Goal: Task Accomplishment & Management: Manage account settings

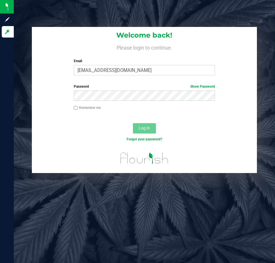
type input "[EMAIL_ADDRESS][DOMAIN_NAME]"
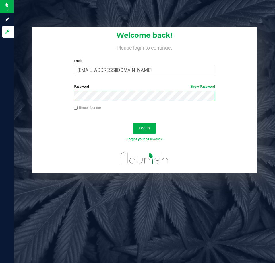
click at [133, 123] on button "Log In" at bounding box center [144, 128] width 23 height 10
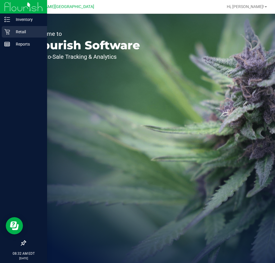
click at [10, 29] on p "Retail" at bounding box center [27, 31] width 34 height 7
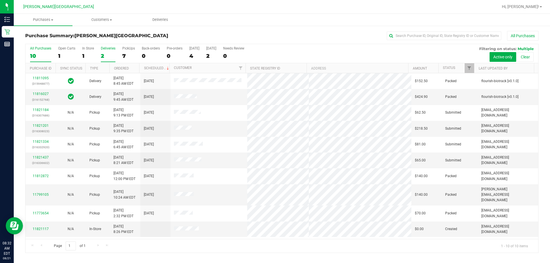
click at [108, 50] on label "Deliveries 2" at bounding box center [108, 54] width 15 height 16
click at [0, 0] on input "Deliveries 2" at bounding box center [0, 0] width 0 height 0
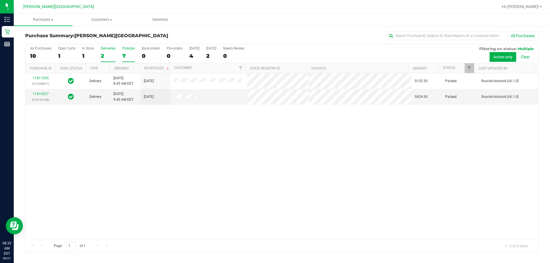
click at [132, 53] on div "7" at bounding box center [128, 56] width 13 height 7
click at [0, 0] on input "PickUps 7" at bounding box center [0, 0] width 0 height 0
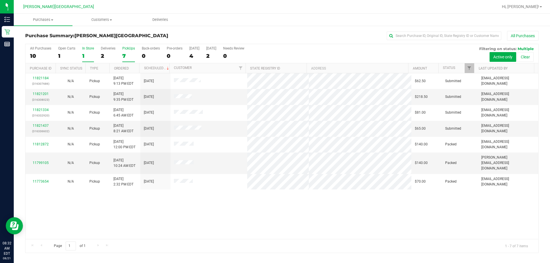
click at [89, 50] on div "In Store" at bounding box center [88, 48] width 12 height 4
click at [0, 0] on input "In Store 1" at bounding box center [0, 0] width 0 height 0
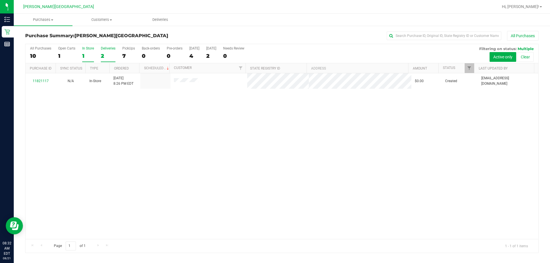
click at [107, 54] on div "2" at bounding box center [108, 56] width 15 height 7
click at [0, 0] on input "Deliveries 2" at bounding box center [0, 0] width 0 height 0
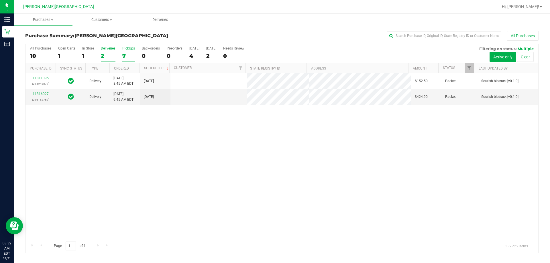
click at [125, 53] on div "7" at bounding box center [128, 56] width 13 height 7
click at [0, 0] on input "PickUps 7" at bounding box center [0, 0] width 0 height 0
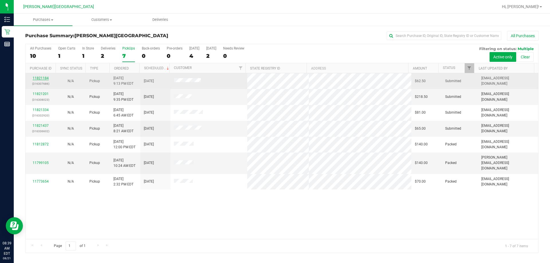
click at [39, 79] on link "11821184" at bounding box center [41, 78] width 16 height 4
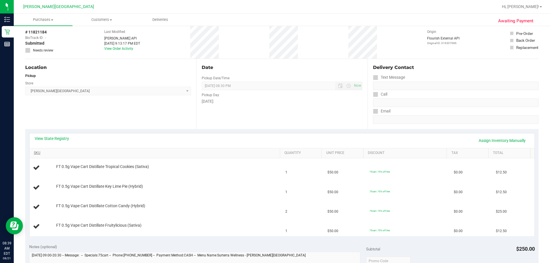
scroll to position [57, 0]
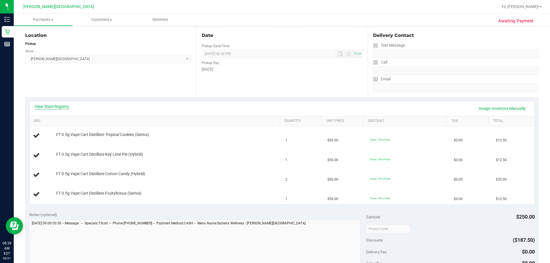
click at [49, 107] on link "View State Registry" at bounding box center [52, 107] width 34 height 6
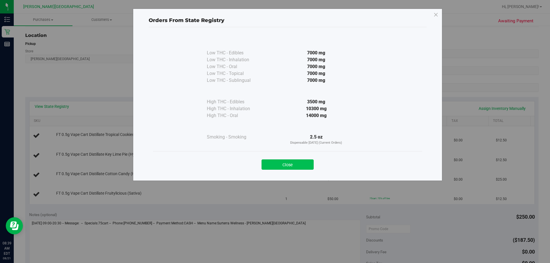
click at [274, 161] on button "Close" at bounding box center [288, 165] width 52 height 10
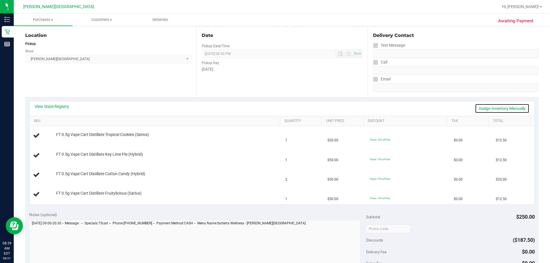
click at [274, 107] on link "Assign Inventory Manually" at bounding box center [502, 109] width 54 height 10
click at [274, 108] on link "Save & Exit" at bounding box center [516, 109] width 27 height 10
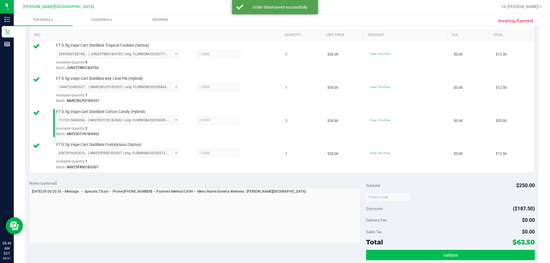
scroll to position [229, 0]
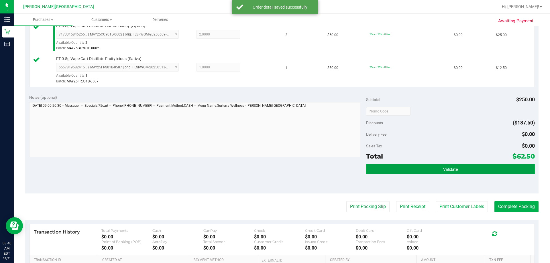
click at [274, 169] on button "Validate" at bounding box center [450, 169] width 168 height 10
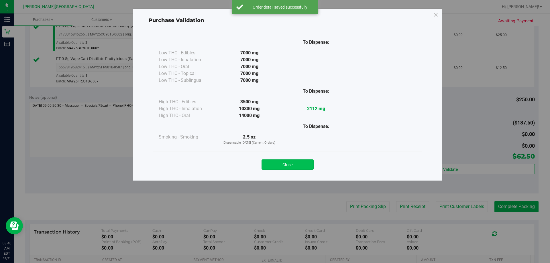
click at [274, 164] on button "Close" at bounding box center [288, 165] width 52 height 10
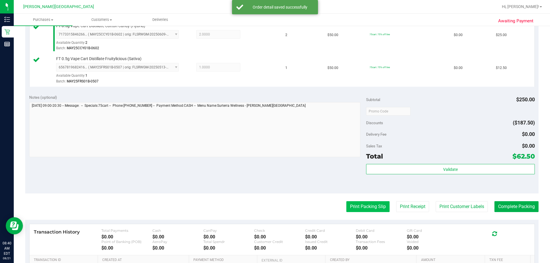
click at [274, 208] on button "Print Packing Slip" at bounding box center [367, 206] width 43 height 11
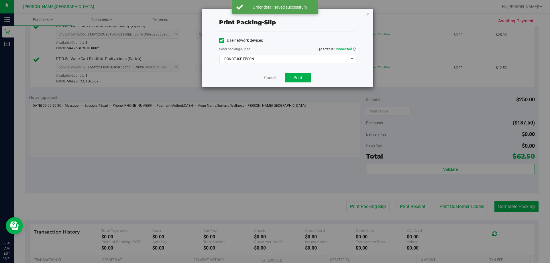
click at [274, 62] on span "DONOTUSE-EPSON" at bounding box center [283, 59] width 129 height 8
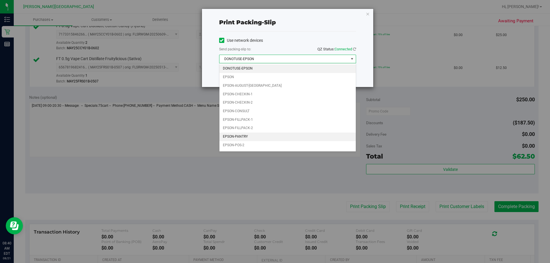
click at [246, 136] on li "EPSON-PANTRY" at bounding box center [287, 137] width 136 height 9
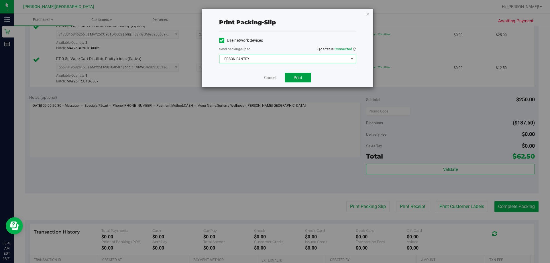
click at [274, 78] on button "Print" at bounding box center [298, 78] width 26 height 10
drag, startPoint x: 368, startPoint y: 13, endPoint x: 433, endPoint y: 84, distance: 95.7
click at [274, 13] on icon "button" at bounding box center [368, 13] width 4 height 7
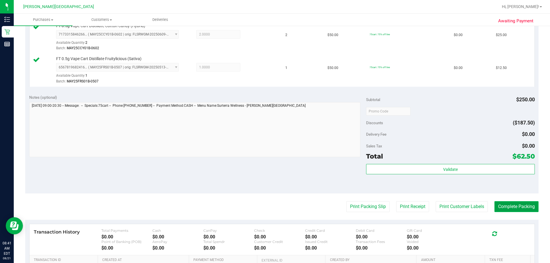
drag, startPoint x: 515, startPoint y: 209, endPoint x: 488, endPoint y: 201, distance: 28.2
click at [274, 209] on button "Complete Packing" at bounding box center [517, 206] width 44 height 11
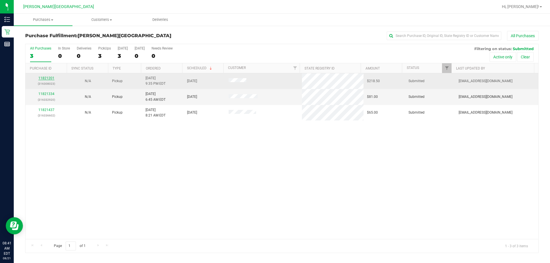
click at [45, 77] on link "11821201" at bounding box center [46, 78] width 16 height 4
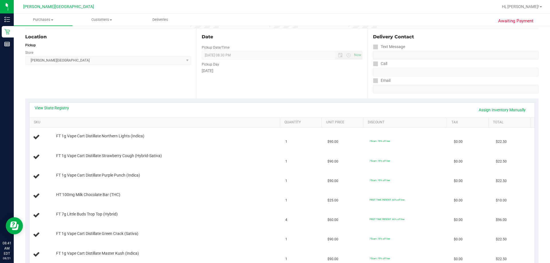
scroll to position [57, 0]
click at [57, 107] on link "View State Registry" at bounding box center [52, 107] width 34 height 6
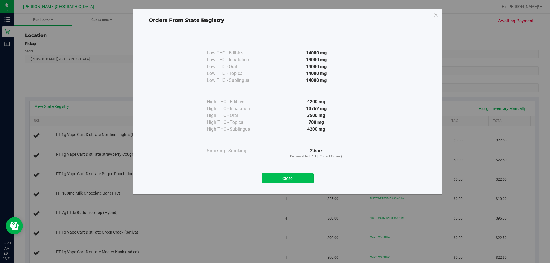
click at [274, 178] on button "Close" at bounding box center [288, 178] width 52 height 10
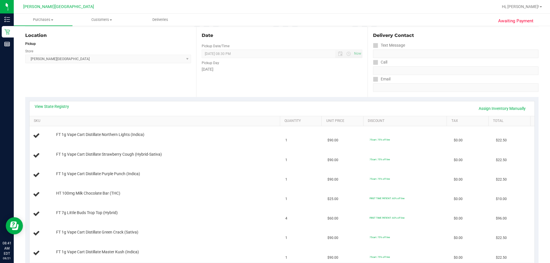
scroll to position [115, 0]
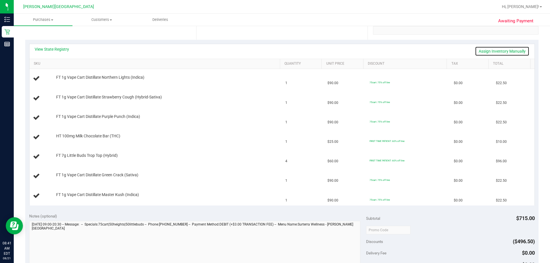
click at [274, 50] on link "Assign Inventory Manually" at bounding box center [502, 51] width 54 height 10
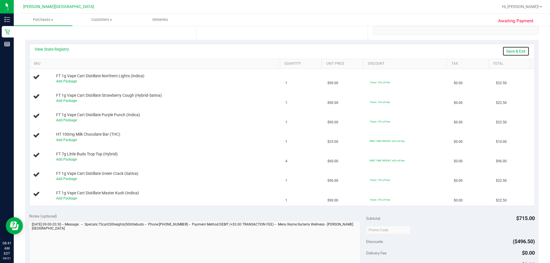
click at [274, 51] on link "Save & Exit" at bounding box center [516, 51] width 27 height 10
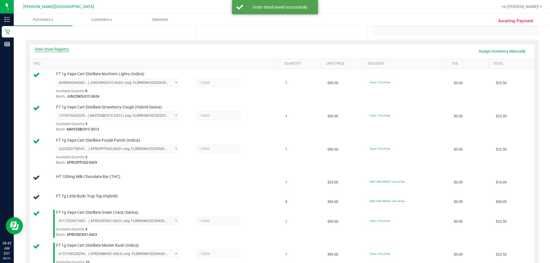
click at [53, 51] on link "View State Registry" at bounding box center [52, 49] width 34 height 6
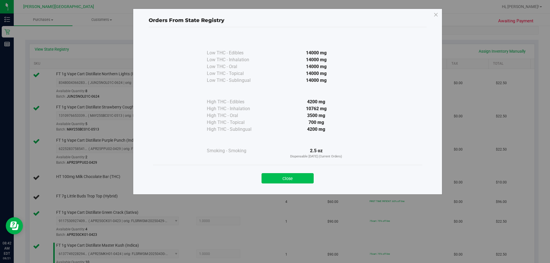
click at [274, 181] on button "Close" at bounding box center [288, 178] width 52 height 10
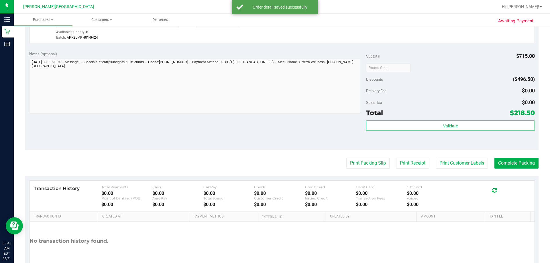
scroll to position [372, 0]
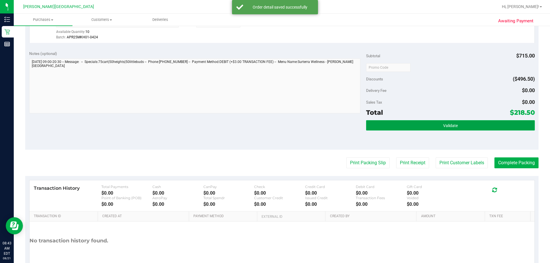
click at [274, 129] on button "Validate" at bounding box center [450, 125] width 168 height 10
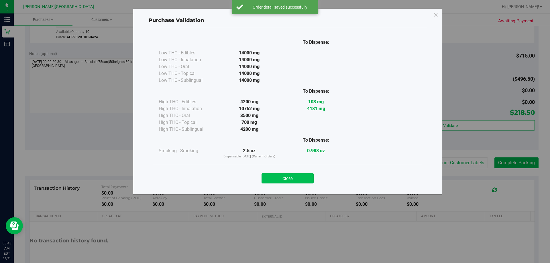
click at [274, 180] on button "Close" at bounding box center [288, 178] width 52 height 10
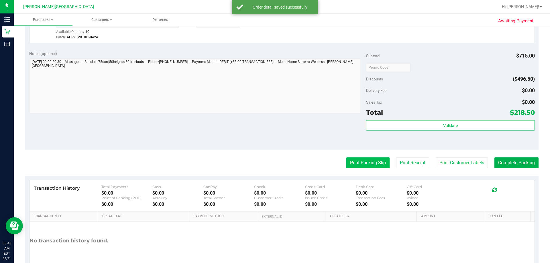
click at [274, 166] on button "Print Packing Slip" at bounding box center [367, 163] width 43 height 11
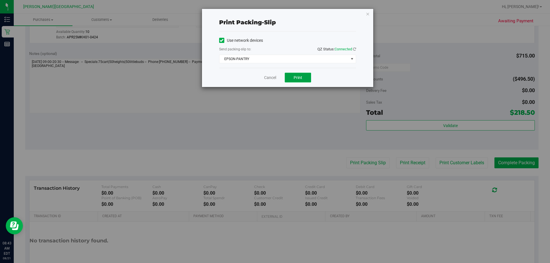
click at [274, 78] on span "Print" at bounding box center [298, 77] width 9 height 5
click at [274, 15] on icon "button" at bounding box center [368, 13] width 4 height 7
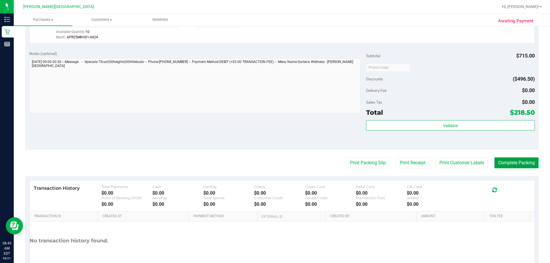
click at [274, 163] on button "Complete Packing" at bounding box center [517, 163] width 44 height 11
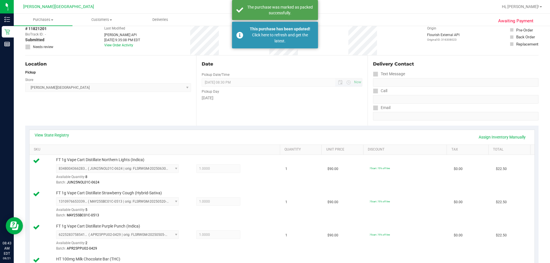
scroll to position [0, 0]
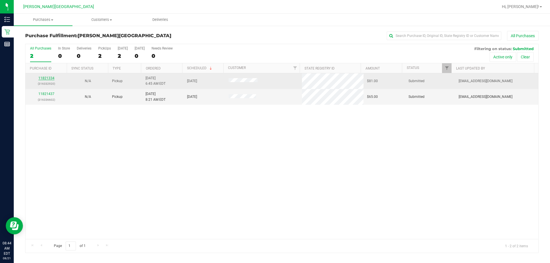
click at [53, 77] on link "11821334" at bounding box center [46, 78] width 16 height 4
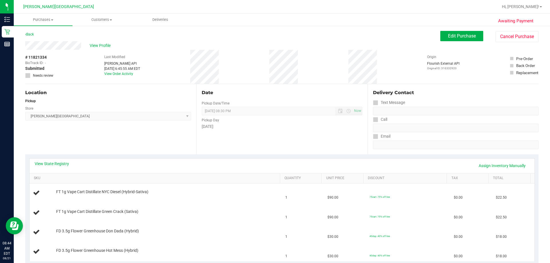
scroll to position [29, 0]
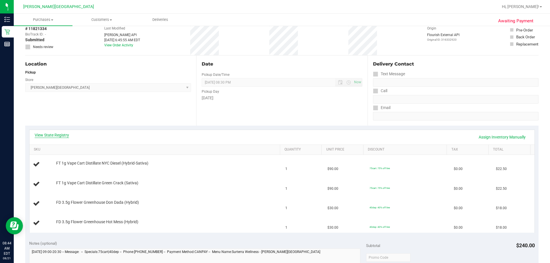
click at [59, 134] on link "View State Registry" at bounding box center [52, 135] width 34 height 6
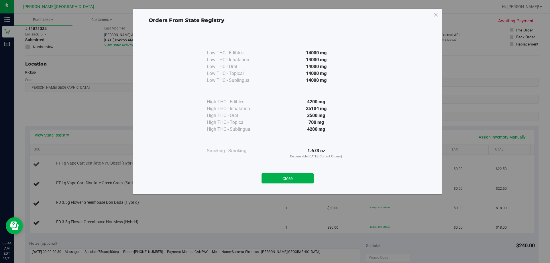
drag, startPoint x: 303, startPoint y: 178, endPoint x: 451, endPoint y: 156, distance: 150.1
click at [274, 178] on button "Close" at bounding box center [288, 178] width 52 height 10
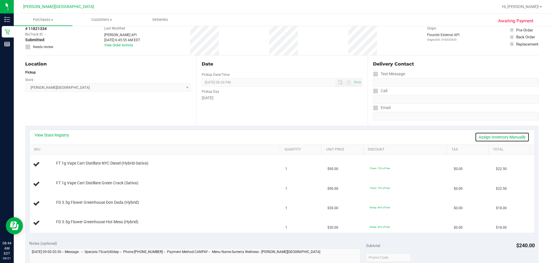
click at [274, 134] on link "Assign Inventory Manually" at bounding box center [502, 137] width 54 height 10
click at [274, 134] on div "View State Registry Save & Exit" at bounding box center [282, 137] width 495 height 10
click at [274, 138] on link "Save & Exit" at bounding box center [516, 137] width 27 height 10
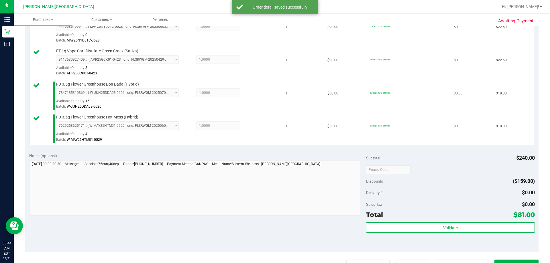
scroll to position [229, 0]
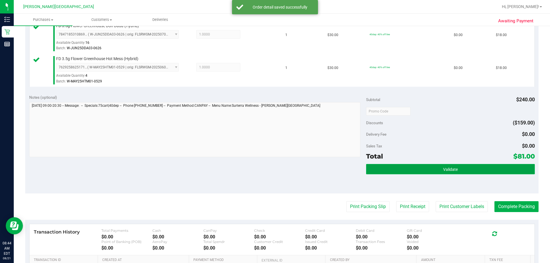
click at [274, 172] on button "Validate" at bounding box center [450, 169] width 168 height 10
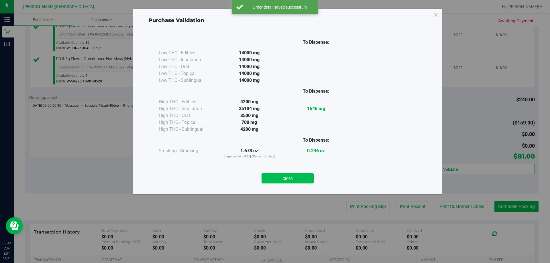
click at [274, 178] on button "Close" at bounding box center [288, 178] width 52 height 10
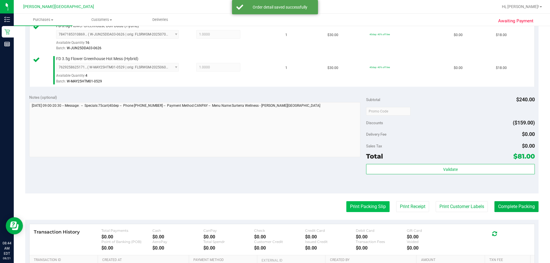
click at [274, 210] on button "Print Packing Slip" at bounding box center [367, 206] width 43 height 11
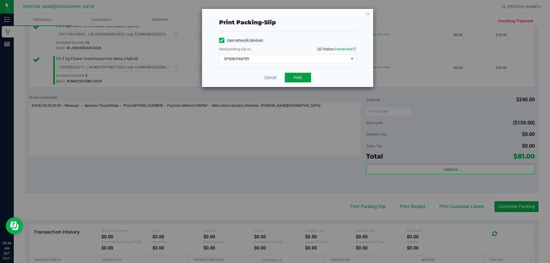
click at [274, 75] on span "Print" at bounding box center [298, 77] width 9 height 5
click at [274, 14] on icon "button" at bounding box center [368, 13] width 4 height 7
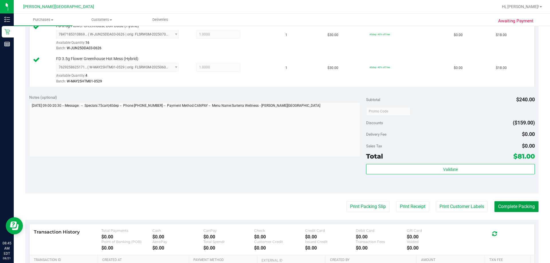
drag, startPoint x: 517, startPoint y: 211, endPoint x: 509, endPoint y: 207, distance: 8.4
click at [274, 211] on button "Complete Packing" at bounding box center [517, 206] width 44 height 11
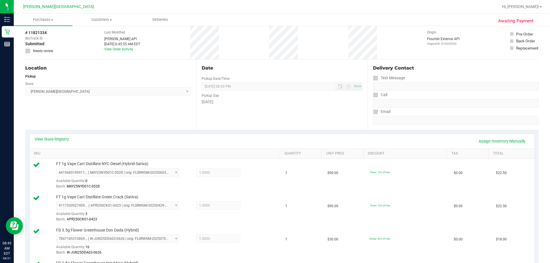
scroll to position [0, 0]
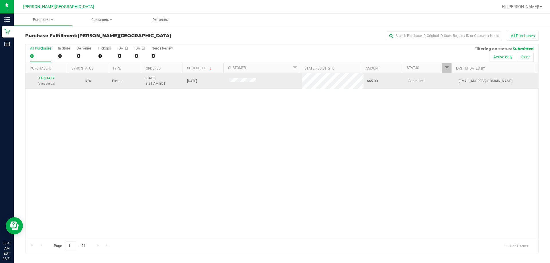
click at [48, 78] on link "11821437" at bounding box center [46, 78] width 16 height 4
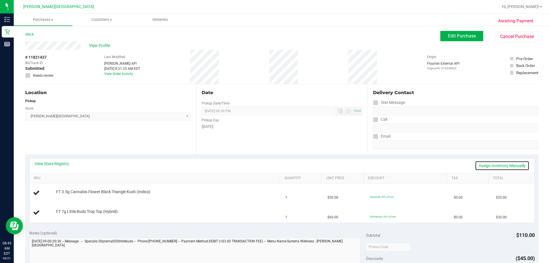
click at [274, 166] on link "Assign Inventory Manually" at bounding box center [502, 166] width 54 height 10
click at [274, 166] on link "Save & Exit" at bounding box center [516, 166] width 27 height 10
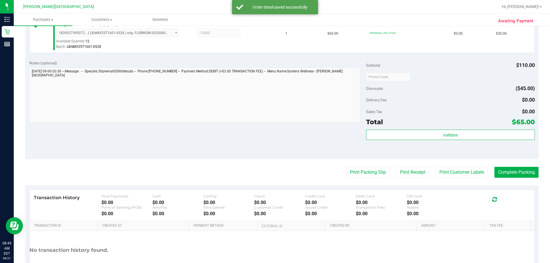
scroll to position [229, 0]
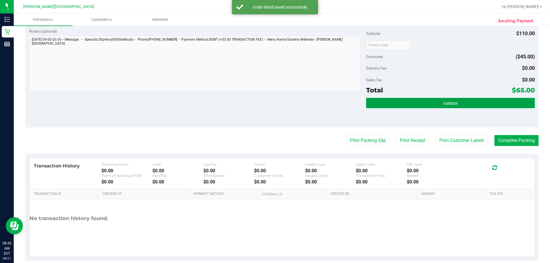
drag, startPoint x: 418, startPoint y: 103, endPoint x: 351, endPoint y: 96, distance: 67.4
click at [274, 103] on button "Validate" at bounding box center [450, 103] width 168 height 10
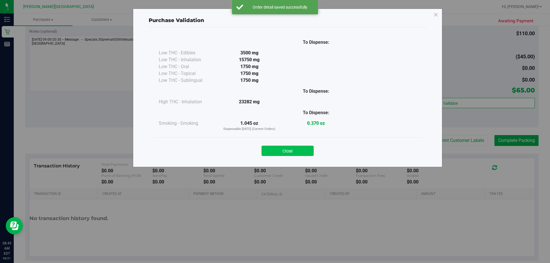
click at [274, 147] on button "Close" at bounding box center [288, 151] width 52 height 10
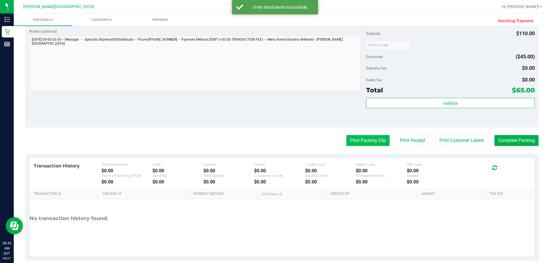
click at [274, 141] on button "Print Packing Slip" at bounding box center [367, 140] width 43 height 11
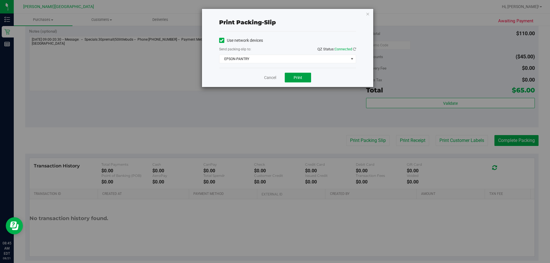
drag, startPoint x: 307, startPoint y: 79, endPoint x: 309, endPoint y: 113, distance: 34.2
click at [274, 79] on button "Print" at bounding box center [298, 78] width 26 height 10
click at [274, 13] on icon "button" at bounding box center [368, 13] width 4 height 7
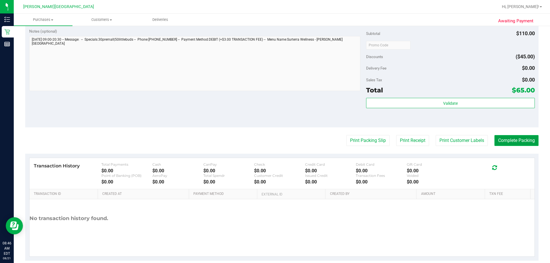
click at [274, 137] on button "Complete Packing" at bounding box center [517, 140] width 44 height 11
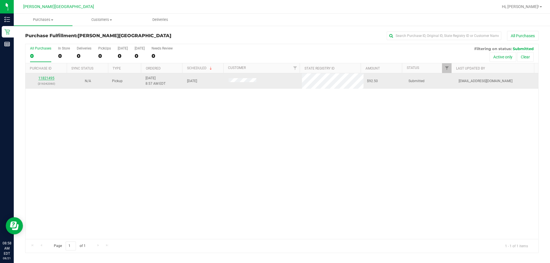
click at [45, 79] on link "11821495" at bounding box center [46, 78] width 16 height 4
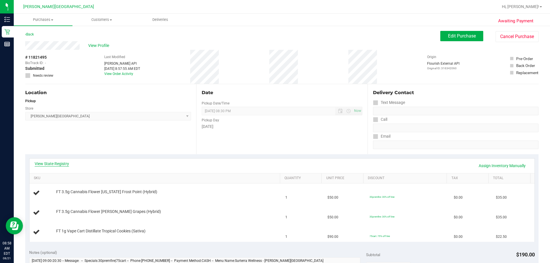
click at [63, 164] on link "View State Registry" at bounding box center [52, 164] width 34 height 6
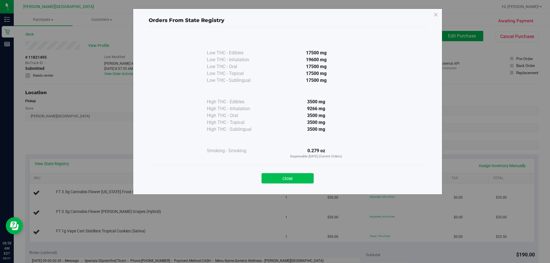
click at [274, 177] on button "Close" at bounding box center [288, 178] width 52 height 10
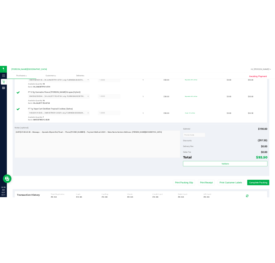
scroll to position [258, 0]
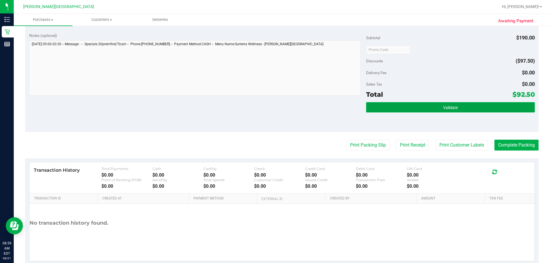
click at [274, 105] on button "Validate" at bounding box center [450, 107] width 168 height 10
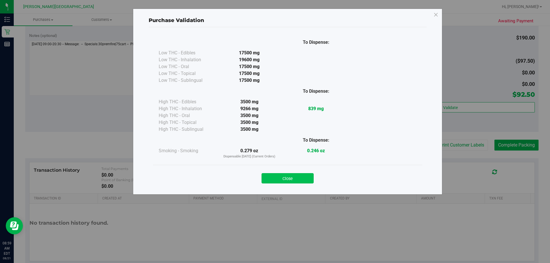
click at [274, 178] on button "Close" at bounding box center [288, 178] width 52 height 10
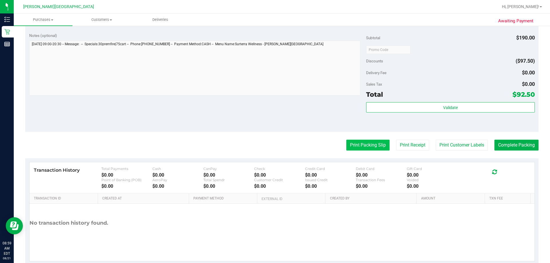
click at [274, 148] on button "Print Packing Slip" at bounding box center [367, 145] width 43 height 11
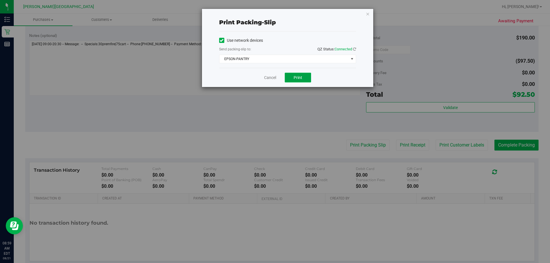
click at [274, 80] on button "Print" at bounding box center [298, 78] width 26 height 10
drag, startPoint x: 368, startPoint y: 15, endPoint x: 370, endPoint y: 18, distance: 3.7
click at [274, 15] on icon "button" at bounding box center [368, 13] width 4 height 7
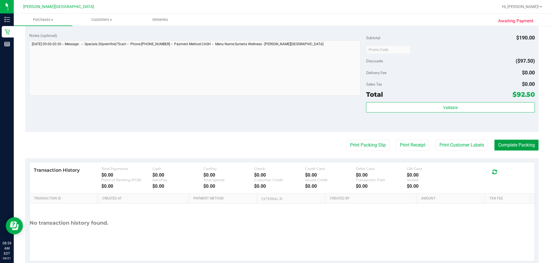
drag, startPoint x: 511, startPoint y: 147, endPoint x: 506, endPoint y: 137, distance: 11.2
click at [274, 147] on button "Complete Packing" at bounding box center [517, 145] width 44 height 11
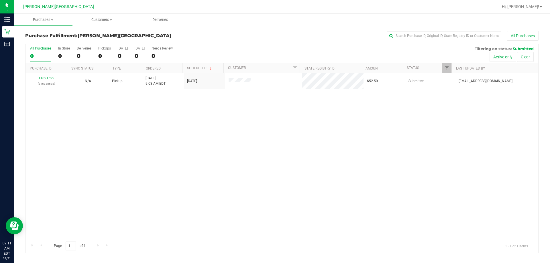
drag, startPoint x: 194, startPoint y: 130, endPoint x: 136, endPoint y: 114, distance: 60.3
click at [193, 130] on div "11821529 (316338688) N/A Pickup [DATE] 9:03 AM EDT 8/21/2025 $52.50 Submitted […" at bounding box center [282, 156] width 513 height 166
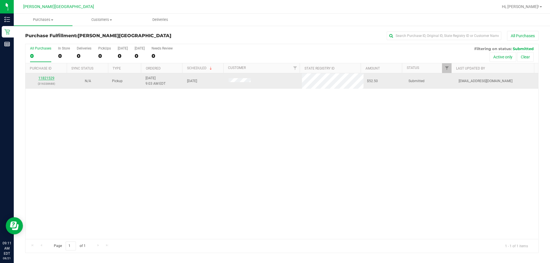
click at [51, 78] on link "11821529" at bounding box center [46, 78] width 16 height 4
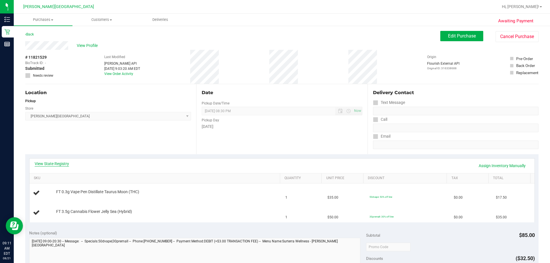
click at [60, 163] on link "View State Registry" at bounding box center [52, 164] width 34 height 6
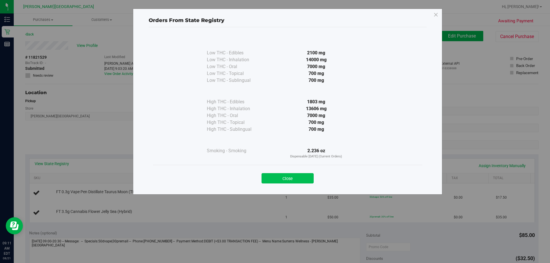
click at [274, 181] on button "Close" at bounding box center [288, 178] width 52 height 10
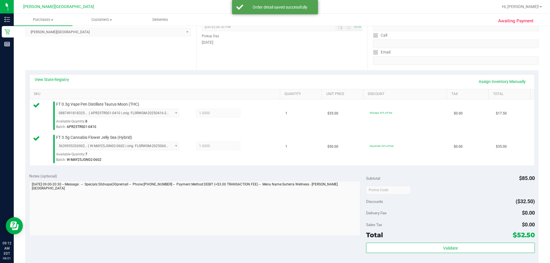
scroll to position [143, 0]
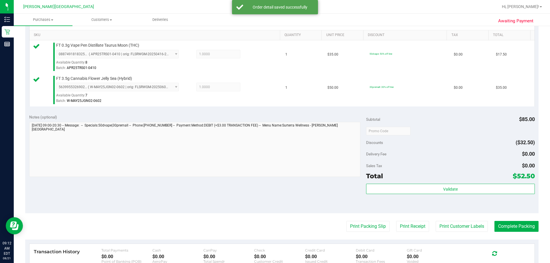
click at [274, 183] on div "Subtotal $85.00 Discounts ($32.50) Delivery Fee $0.00 Sales Tax $0.00 Total $52…" at bounding box center [450, 161] width 168 height 95
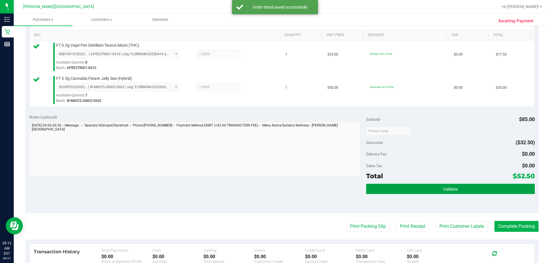
click at [274, 192] on button "Validate" at bounding box center [450, 189] width 168 height 10
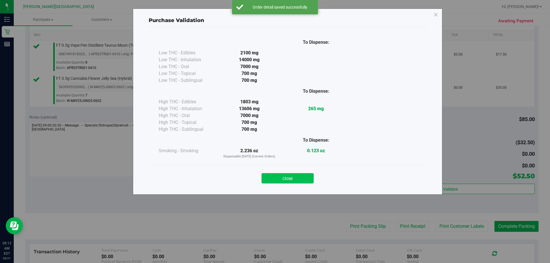
click at [274, 181] on button "Close" at bounding box center [288, 178] width 52 height 10
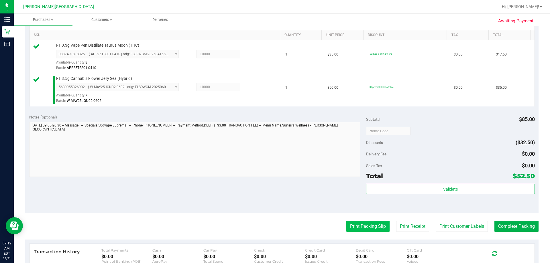
click at [274, 230] on button "Print Packing Slip" at bounding box center [367, 226] width 43 height 11
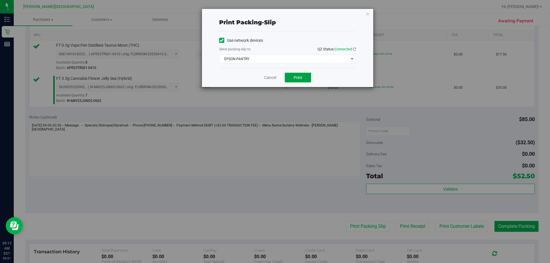
click at [274, 80] on button "Print" at bounding box center [298, 78] width 26 height 10
click at [274, 14] on icon "button" at bounding box center [368, 13] width 4 height 7
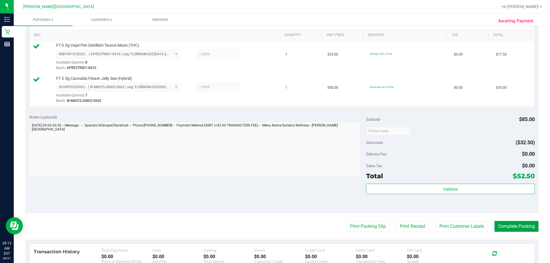
click at [274, 228] on button "Complete Packing" at bounding box center [517, 226] width 44 height 11
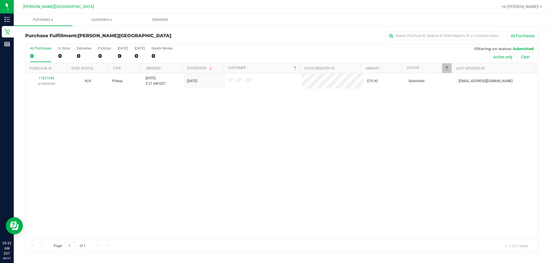
drag, startPoint x: 225, startPoint y: 190, endPoint x: 198, endPoint y: 167, distance: 35.4
click at [225, 186] on div "11821646 (316345599) N/A Pickup [DATE] 9:27 AM EDT 8/21/2025 $76.90 Submitted […" at bounding box center [282, 156] width 513 height 166
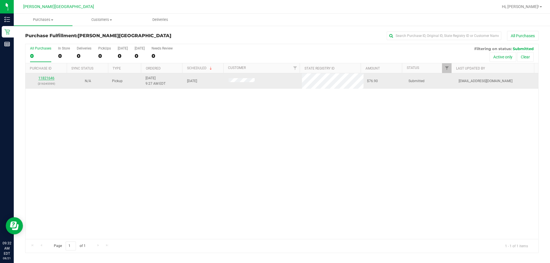
click at [45, 77] on link "11821646" at bounding box center [46, 78] width 16 height 4
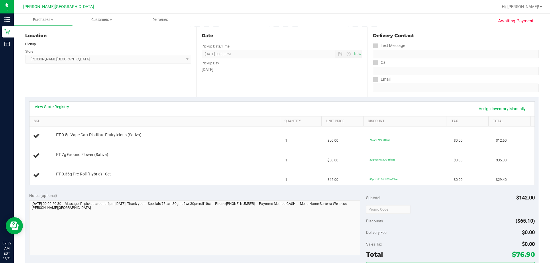
scroll to position [57, 0]
click at [274, 110] on link "Assign Inventory Manually" at bounding box center [502, 109] width 54 height 10
click at [274, 110] on link "Save & Exit" at bounding box center [516, 109] width 27 height 10
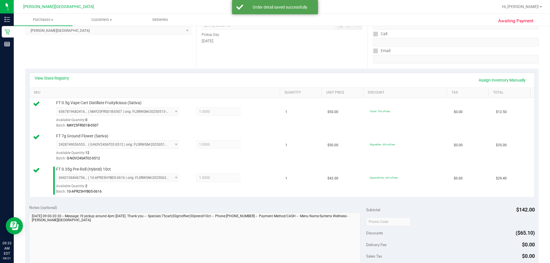
scroll to position [172, 0]
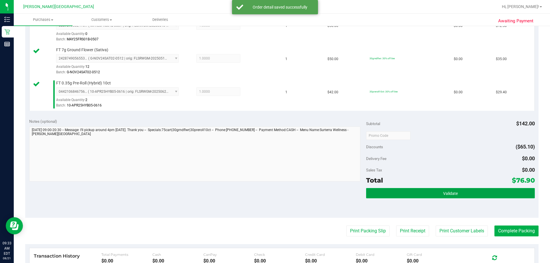
click at [274, 189] on button "Validate" at bounding box center [450, 193] width 168 height 10
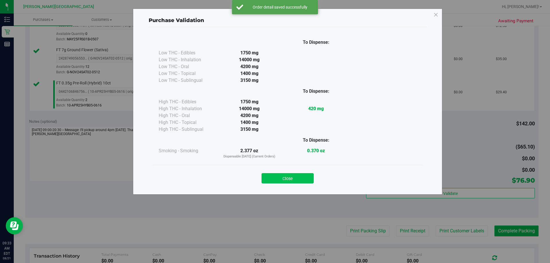
click at [274, 174] on button "Close" at bounding box center [288, 178] width 52 height 10
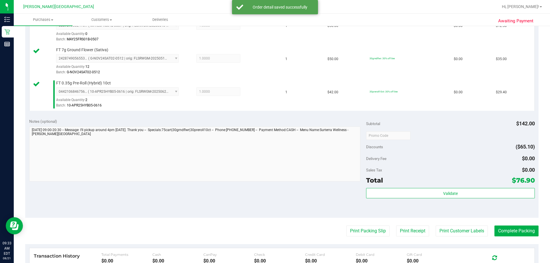
click at [274, 238] on purchase-details "Back Edit Purchase Cancel Purchase View Profile # 11821646 BioTrack ID: - Submi…" at bounding box center [281, 105] width 513 height 493
click at [274, 232] on button "Print Packing Slip" at bounding box center [367, 231] width 43 height 11
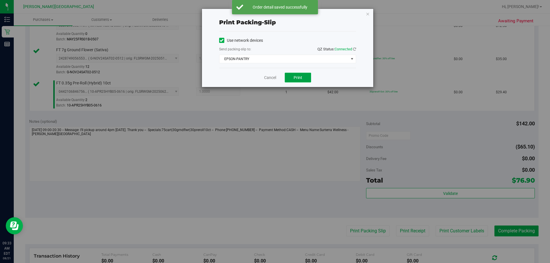
click at [274, 77] on button "Print" at bounding box center [298, 78] width 26 height 10
click at [274, 14] on icon "button" at bounding box center [368, 13] width 4 height 7
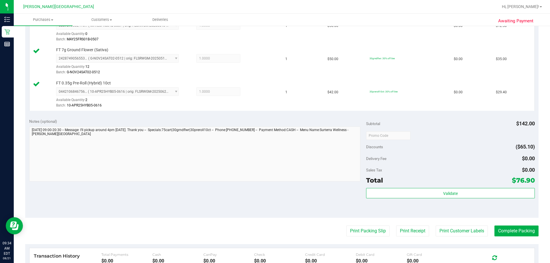
click at [274, 237] on purchase-details "Back Edit Purchase Cancel Purchase View Profile # 11821646 BioTrack ID: - Submi…" at bounding box center [281, 105] width 513 height 493
click at [274, 230] on button "Complete Packing" at bounding box center [517, 231] width 44 height 11
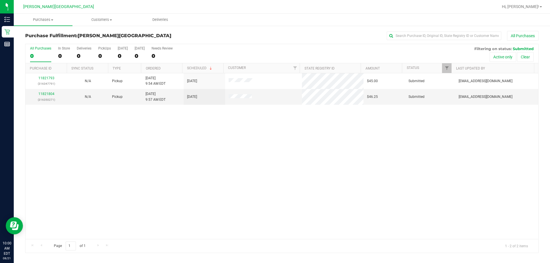
drag, startPoint x: 189, startPoint y: 155, endPoint x: 124, endPoint y: 107, distance: 80.8
click at [189, 152] on div "11821793 (316347791) N/A Pickup [DATE] 9:54 AM EDT 8/21/2025 $45.00 Submitted […" at bounding box center [282, 156] width 513 height 166
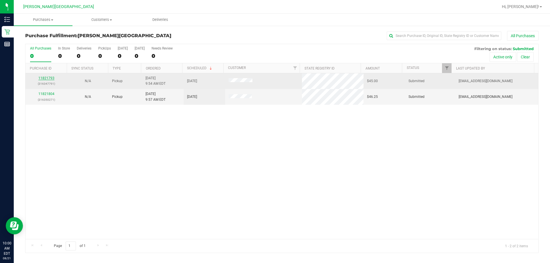
click at [53, 78] on link "11821793" at bounding box center [46, 78] width 16 height 4
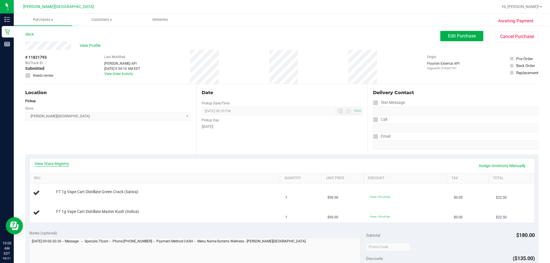
click at [57, 164] on link "View State Registry" at bounding box center [52, 164] width 34 height 6
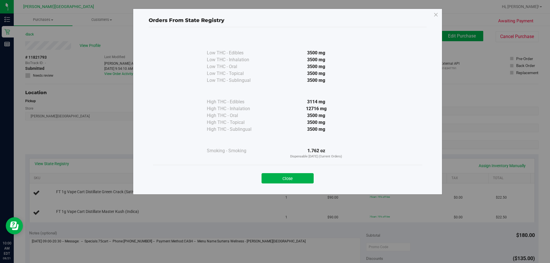
drag, startPoint x: 305, startPoint y: 178, endPoint x: 450, endPoint y: 163, distance: 145.7
click at [274, 178] on button "Close" at bounding box center [288, 178] width 52 height 10
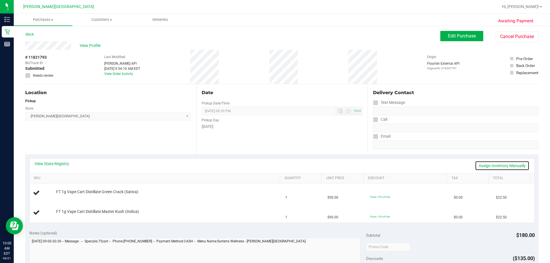
click at [274, 165] on link "Assign Inventory Manually" at bounding box center [502, 166] width 54 height 10
click at [274, 164] on link "Save & Exit" at bounding box center [516, 166] width 27 height 10
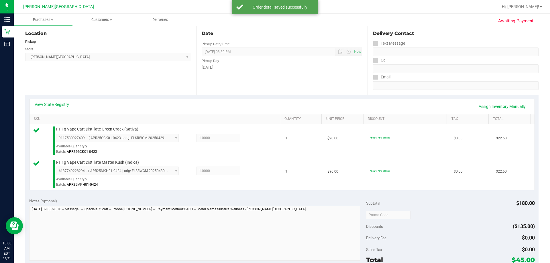
scroll to position [172, 0]
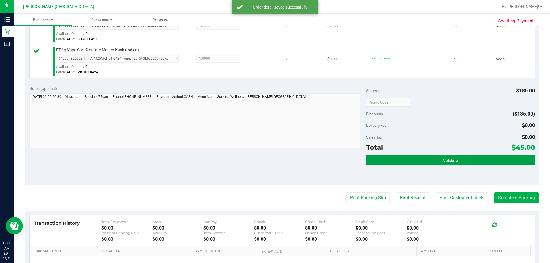
click at [274, 162] on button "Validate" at bounding box center [450, 160] width 168 height 10
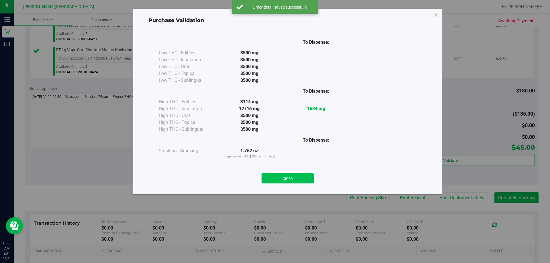
click at [274, 175] on button "Close" at bounding box center [288, 178] width 52 height 10
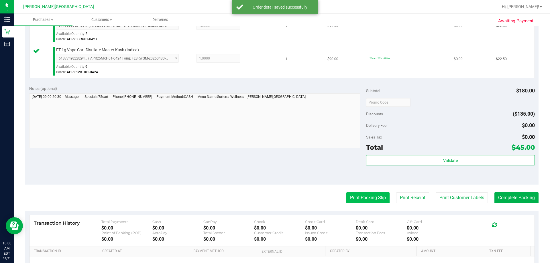
click at [274, 200] on button "Print Packing Slip" at bounding box center [367, 198] width 43 height 11
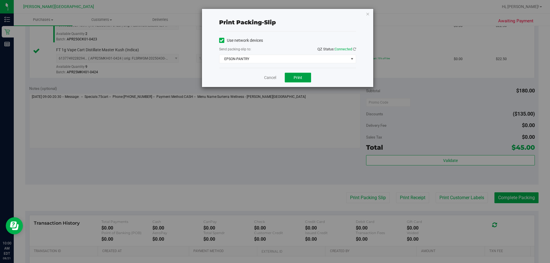
click at [274, 81] on button "Print" at bounding box center [298, 78] width 26 height 10
click at [274, 14] on icon "button" at bounding box center [368, 13] width 4 height 7
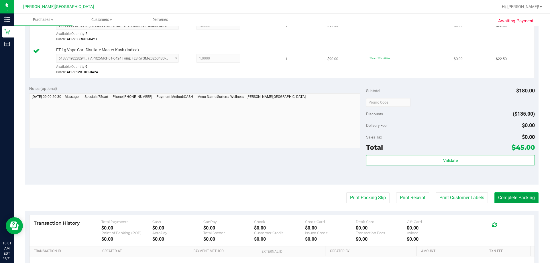
click at [274, 198] on button "Complete Packing" at bounding box center [517, 198] width 44 height 11
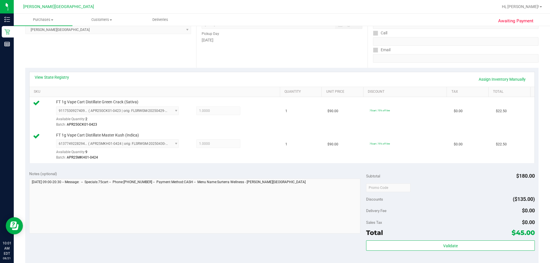
scroll to position [0, 0]
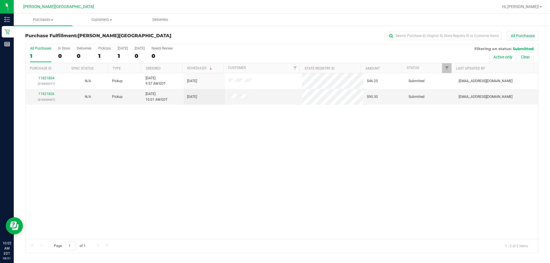
click at [274, 137] on div "11821804 (316350271) N/A Pickup [DATE] 9:57 AM EDT 8/21/2025 $46.25 Submitted […" at bounding box center [282, 156] width 513 height 166
click at [274, 144] on div "11821804 (316350271) N/A Pickup [DATE] 9:57 AM EDT 8/21/2025 $46.25 Submitted […" at bounding box center [282, 156] width 513 height 166
click at [46, 95] on link "11821826" at bounding box center [46, 94] width 16 height 4
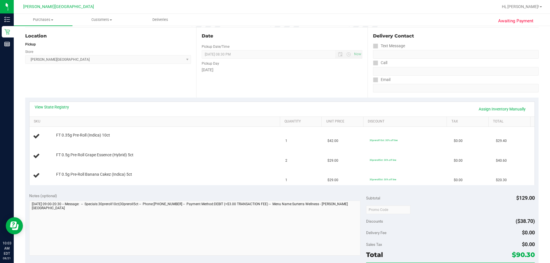
scroll to position [57, 0]
click at [274, 109] on link "Assign Inventory Manually" at bounding box center [502, 109] width 54 height 10
click at [274, 108] on link "Save & Exit" at bounding box center [516, 109] width 27 height 10
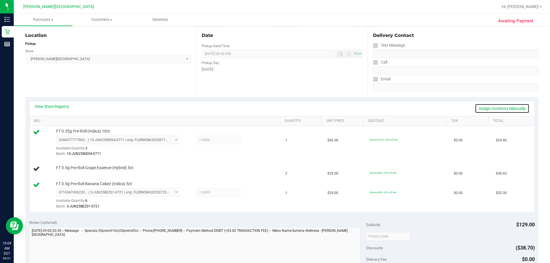
click at [274, 108] on link "Assign Inventory Manually" at bounding box center [502, 109] width 54 height 10
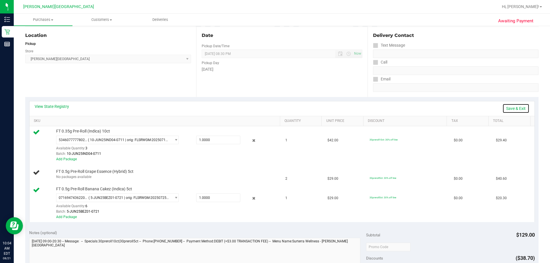
click at [274, 108] on link "Save & Exit" at bounding box center [516, 109] width 27 height 10
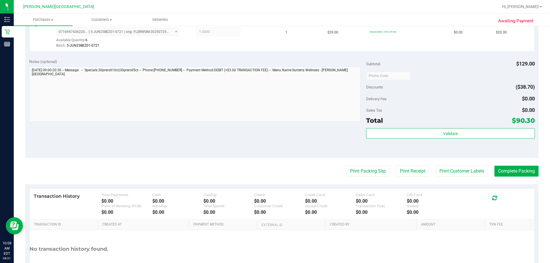
scroll to position [277, 0]
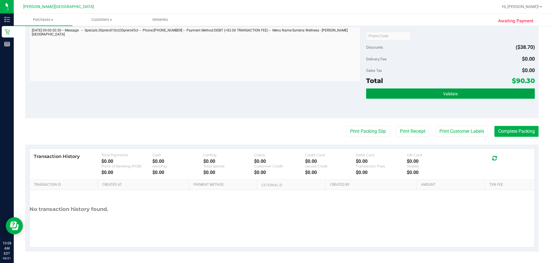
click at [274, 97] on button "Validate" at bounding box center [450, 94] width 168 height 10
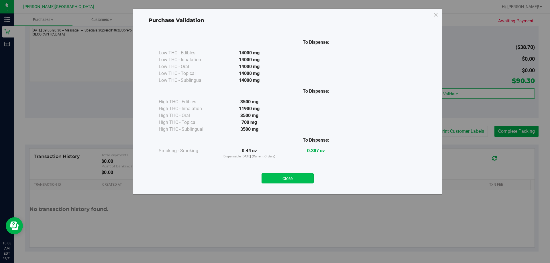
click at [274, 178] on button "Close" at bounding box center [288, 178] width 52 height 10
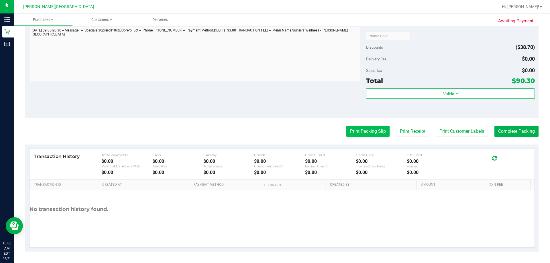
click at [274, 136] on button "Print Packing Slip" at bounding box center [367, 131] width 43 height 11
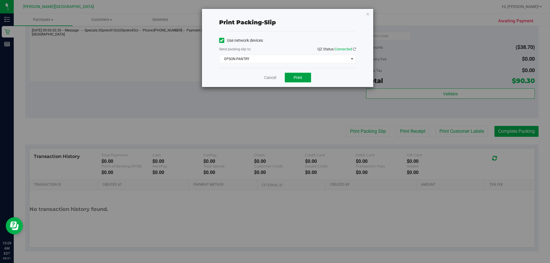
click at [274, 79] on button "Print" at bounding box center [298, 78] width 26 height 10
drag, startPoint x: 365, startPoint y: 15, endPoint x: 369, endPoint y: 15, distance: 4.0
click at [274, 15] on div "Print packing-slip Use network devices Send packing-slip to: QZ Status: Connect…" at bounding box center [287, 48] width 171 height 78
click at [274, 14] on icon "button" at bounding box center [368, 13] width 4 height 7
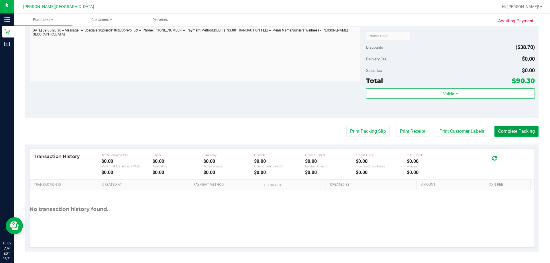
click at [274, 132] on button "Complete Packing" at bounding box center [517, 131] width 44 height 11
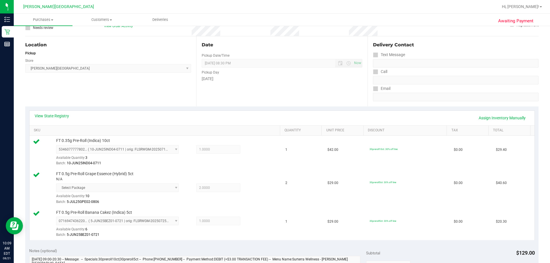
scroll to position [0, 0]
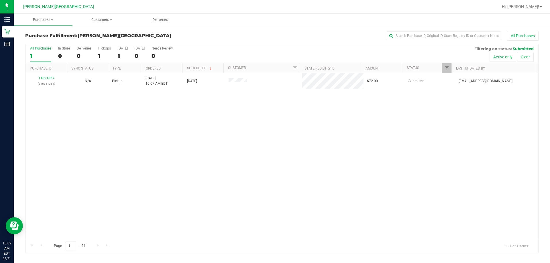
click at [257, 140] on div "11821857 (316351361) N/A Pickup [DATE] 10:07 AM EDT 8/21/2025 $72.00 Submitted …" at bounding box center [282, 156] width 513 height 166
click at [107, 53] on div "1" at bounding box center [104, 56] width 13 height 7
click at [0, 0] on input "PickUps 1" at bounding box center [0, 0] width 0 height 0
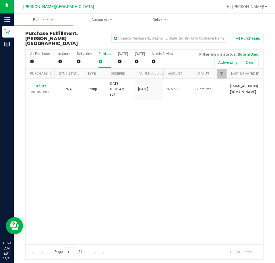
drag, startPoint x: 237, startPoint y: 140, endPoint x: 244, endPoint y: 111, distance: 29.6
click at [237, 140] on div "11821921 (316353196) N/A Pickup [DATE] 10:18 AM EDT 8/21/2025 $75.50 Submitted …" at bounding box center [144, 162] width 237 height 166
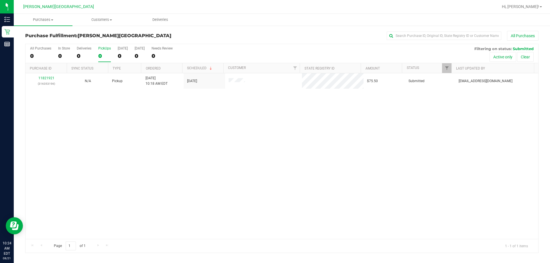
click at [226, 127] on div "11821921 (316353196) N/A Pickup [DATE] 10:18 AM EDT 8/21/2025 $75.50 Submitted …" at bounding box center [282, 156] width 513 height 166
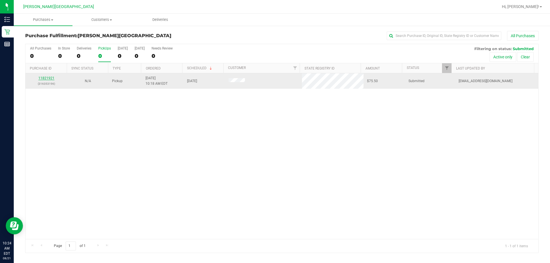
click at [48, 78] on link "11821921" at bounding box center [46, 78] width 16 height 4
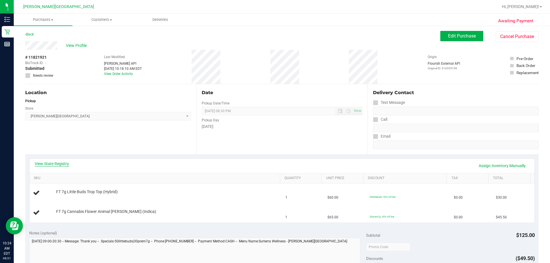
click at [62, 163] on link "View State Registry" at bounding box center [52, 164] width 34 height 6
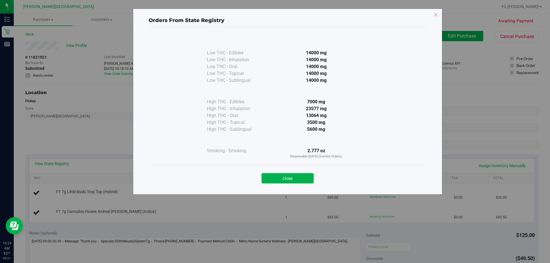
drag, startPoint x: 303, startPoint y: 180, endPoint x: 360, endPoint y: 164, distance: 59.9
click at [274, 180] on button "Close" at bounding box center [288, 178] width 52 height 10
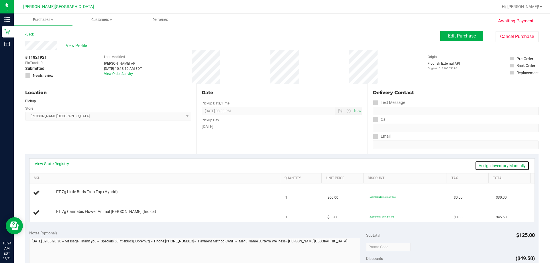
click at [274, 165] on link "Assign Inventory Manually" at bounding box center [502, 166] width 54 height 10
click at [274, 165] on link "Save & Exit" at bounding box center [516, 166] width 27 height 10
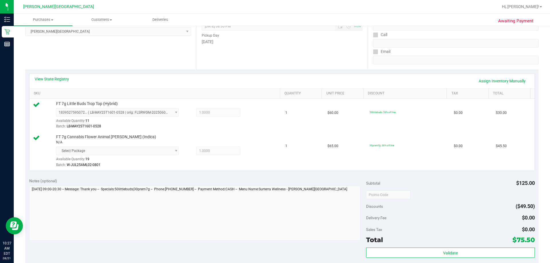
scroll to position [115, 0]
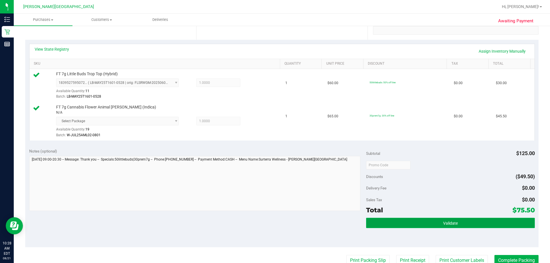
click at [274, 223] on button "Validate" at bounding box center [450, 223] width 168 height 10
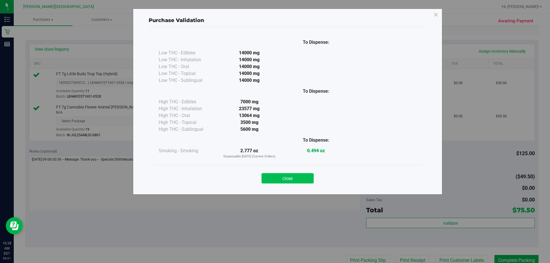
click at [274, 179] on button "Close" at bounding box center [288, 178] width 52 height 10
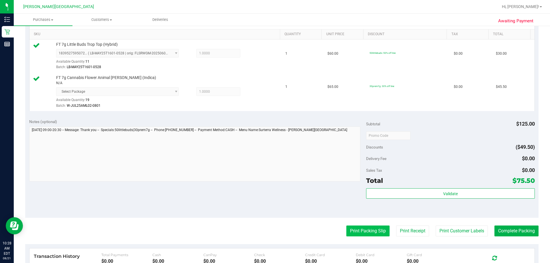
scroll to position [172, 0]
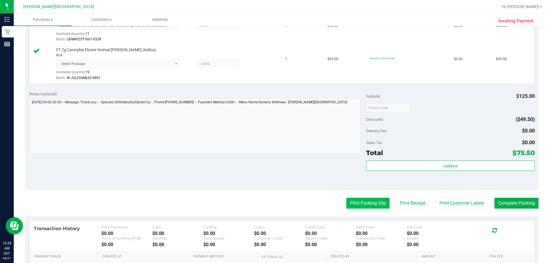
click at [274, 203] on button "Print Packing Slip" at bounding box center [367, 203] width 43 height 11
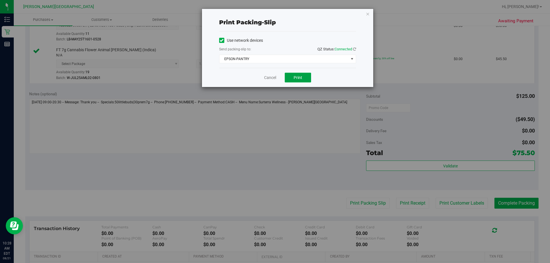
click at [274, 78] on button "Print" at bounding box center [298, 78] width 26 height 10
click at [274, 14] on icon "button" at bounding box center [368, 13] width 4 height 7
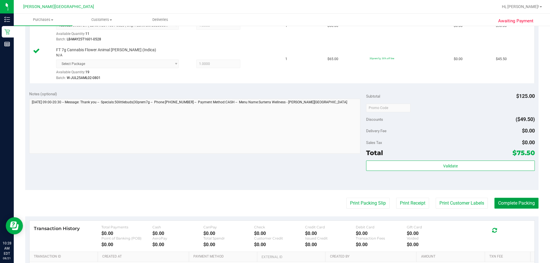
click at [274, 205] on button "Complete Packing" at bounding box center [517, 203] width 44 height 11
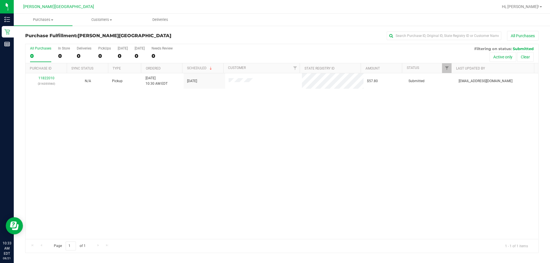
click at [254, 149] on div "11822010 (316355560) N/A Pickup [DATE] 10:30 AM EDT 8/21/2025 $57.80 Submitted …" at bounding box center [282, 156] width 513 height 166
click at [112, 20] on span at bounding box center [111, 19] width 2 height 1
click at [96, 36] on span "All customers" at bounding box center [92, 34] width 41 height 5
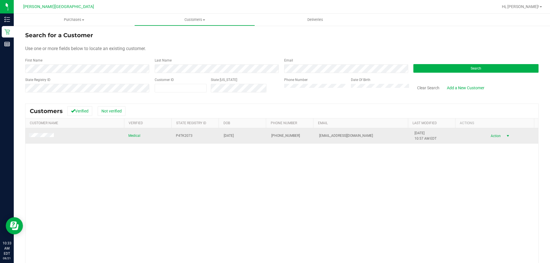
click at [274, 137] on span "Action" at bounding box center [495, 136] width 19 height 8
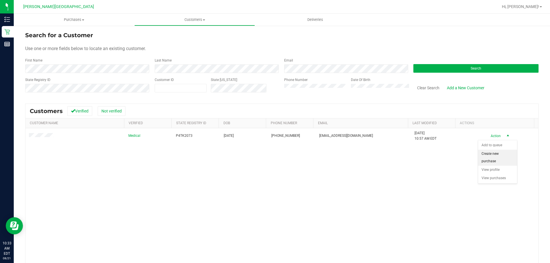
click at [274, 160] on li "Create new purchase" at bounding box center [497, 158] width 39 height 16
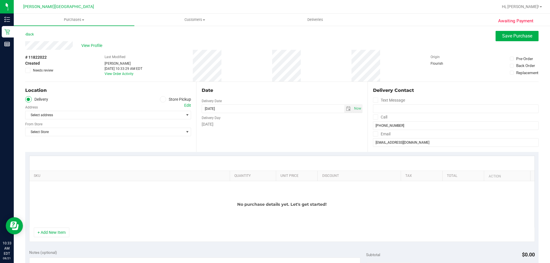
click at [161, 101] on span at bounding box center [163, 99] width 7 height 7
click at [0, 0] on input "Store Pickup" at bounding box center [0, 0] width 0 height 0
click at [180, 115] on span "Select Store" at bounding box center [105, 115] width 158 height 8
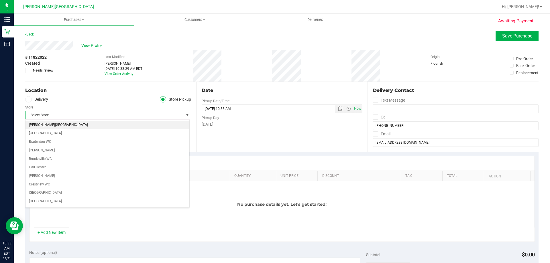
click at [54, 127] on li "[PERSON_NAME][GEOGRAPHIC_DATA]" at bounding box center [108, 125] width 164 height 9
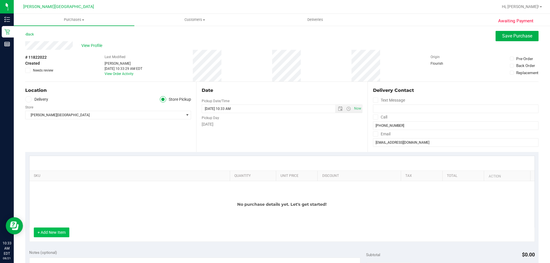
click at [60, 232] on button "+ Add New Item" at bounding box center [52, 233] width 36 height 10
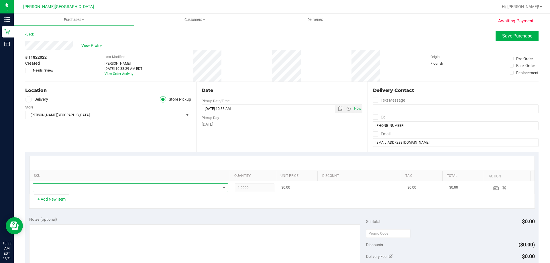
click at [92, 191] on span "NO DATA FOUND" at bounding box center [126, 188] width 187 height 8
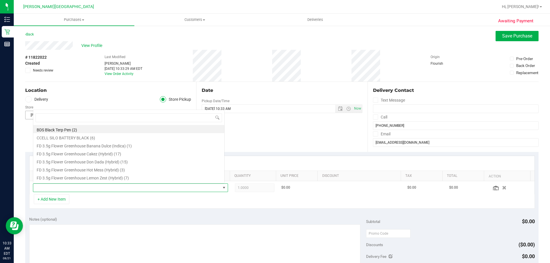
scroll to position [9, 190]
type input "sunset"
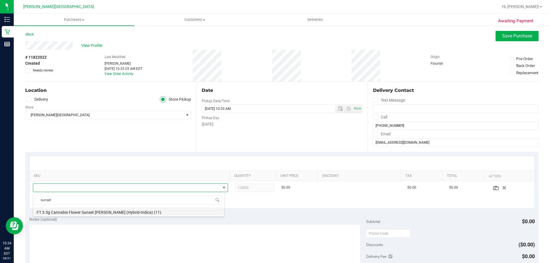
click at [94, 214] on li "FT 3.5g Cannabis Flower Sunset [PERSON_NAME] (Hybrid-Indica) (11)" at bounding box center [128, 212] width 191 height 8
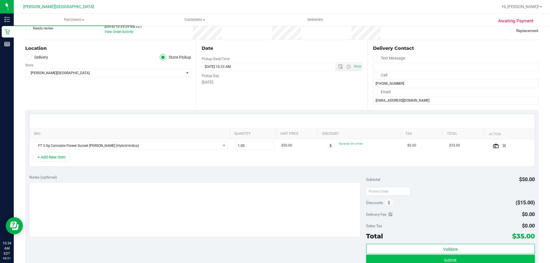
scroll to position [115, 0]
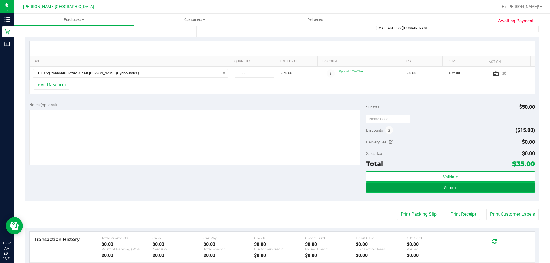
click at [274, 189] on button "Submit" at bounding box center [450, 188] width 168 height 10
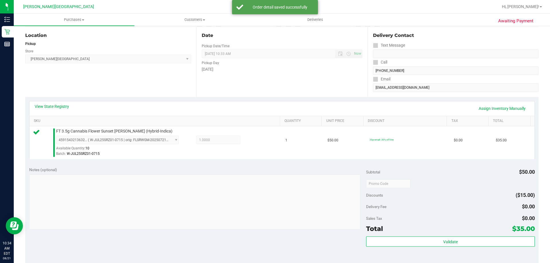
scroll to position [172, 0]
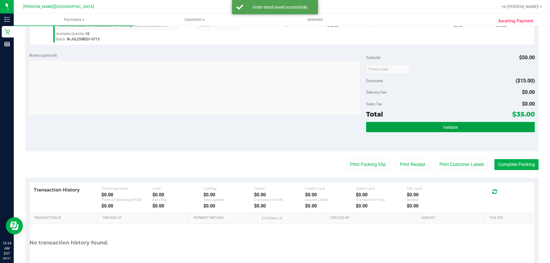
click at [274, 127] on button "Validate" at bounding box center [450, 127] width 168 height 10
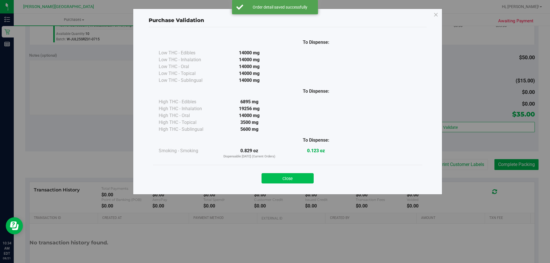
click at [274, 179] on button "Close" at bounding box center [288, 178] width 52 height 10
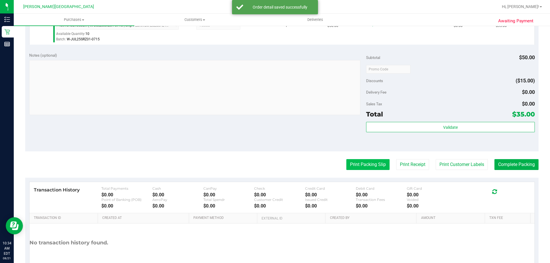
click at [274, 166] on button "Print Packing Slip" at bounding box center [367, 164] width 43 height 11
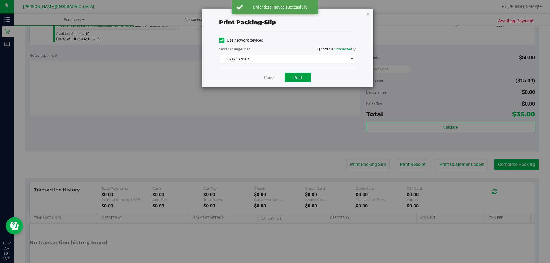
drag, startPoint x: 306, startPoint y: 77, endPoint x: 308, endPoint y: 102, distance: 25.6
click at [274, 77] on button "Print" at bounding box center [298, 78] width 26 height 10
drag, startPoint x: 366, startPoint y: 14, endPoint x: 437, endPoint y: 78, distance: 96.2
click at [274, 14] on icon "button" at bounding box center [368, 13] width 4 height 7
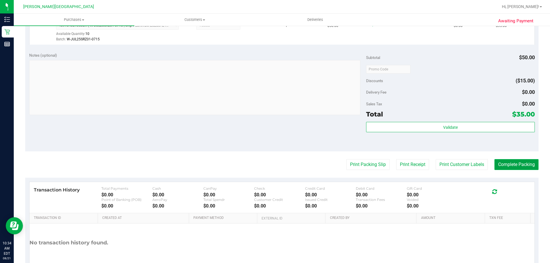
click at [274, 162] on button "Complete Packing" at bounding box center [517, 164] width 44 height 11
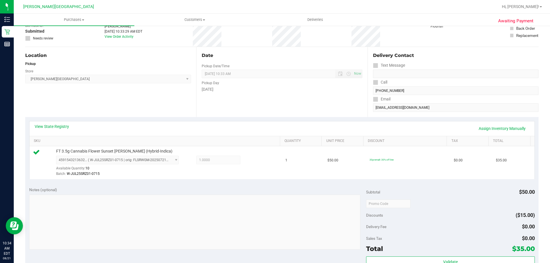
scroll to position [0, 0]
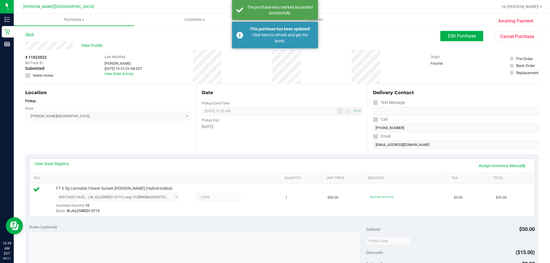
click at [33, 34] on link "Back" at bounding box center [29, 34] width 9 height 4
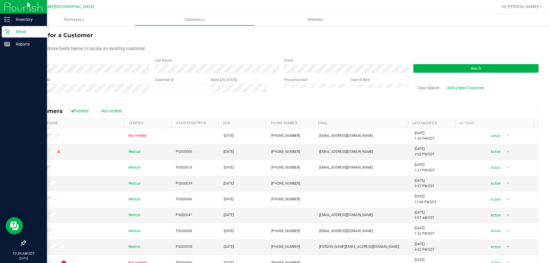
click at [28, 30] on p "Retail" at bounding box center [27, 31] width 34 height 7
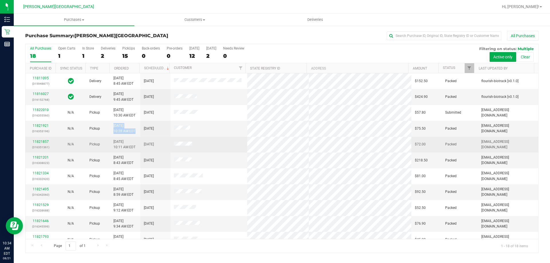
drag, startPoint x: 134, startPoint y: 125, endPoint x: 146, endPoint y: 138, distance: 17.9
click at [142, 134] on tr "11821921 (316353196) N/A Pickup [DATE] 10:28 AM EDT 8/21/2025 $75.50 Packed [EM…" at bounding box center [282, 129] width 513 height 16
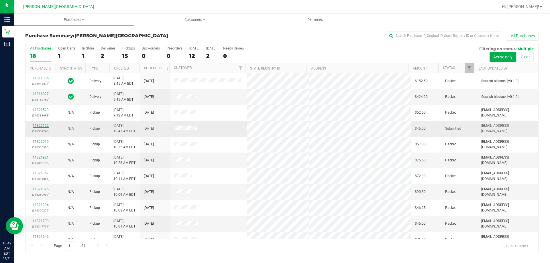
click at [39, 127] on link "11822122" at bounding box center [41, 126] width 16 height 4
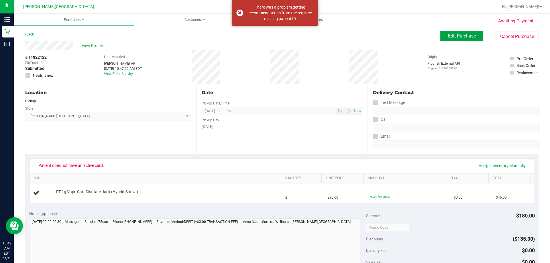
click at [274, 35] on span "Edit Purchase" at bounding box center [462, 35] width 28 height 5
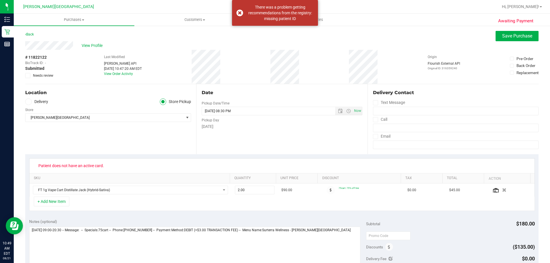
click at [27, 76] on icon at bounding box center [28, 76] width 4 height 0
click at [0, 0] on input "Needs review" at bounding box center [0, 0] width 0 height 0
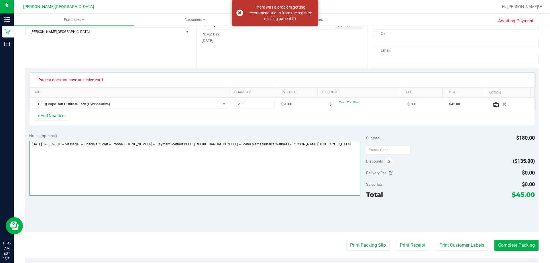
click at [274, 148] on textarea at bounding box center [195, 168] width 332 height 55
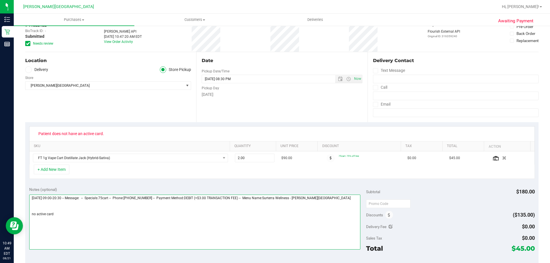
scroll to position [0, 0]
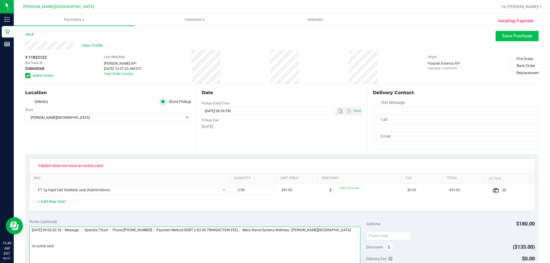
type textarea "[DATE] 09:00-20:30 -- Message: -- Specials:75cart -- Phone:[PHONE_NUMBER] -- Pa…"
click at [274, 38] on span "Save Purchase" at bounding box center [517, 35] width 30 height 5
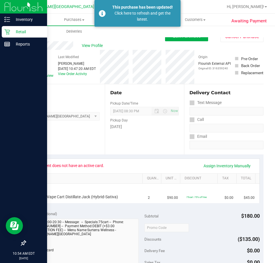
click at [14, 32] on p "Retail" at bounding box center [27, 31] width 34 height 7
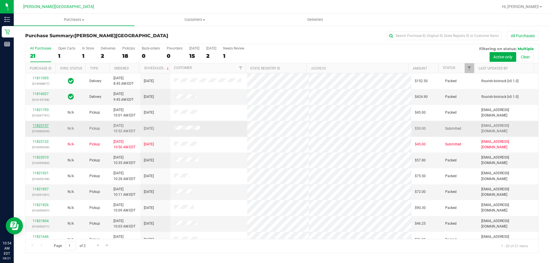
click at [43, 125] on link "11822157" at bounding box center [41, 126] width 16 height 4
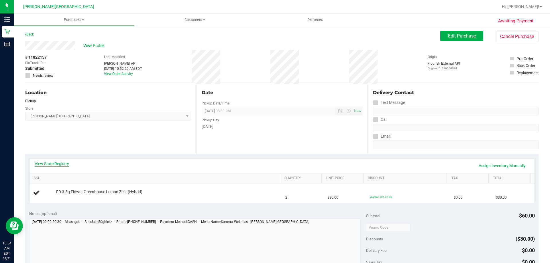
click at [54, 166] on link "View State Registry" at bounding box center [52, 164] width 34 height 6
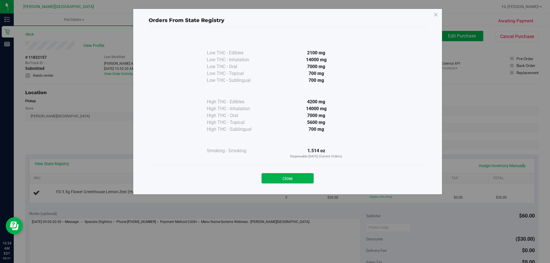
drag, startPoint x: 298, startPoint y: 178, endPoint x: 235, endPoint y: 153, distance: 67.9
click at [274, 178] on button "Close" at bounding box center [288, 178] width 52 height 10
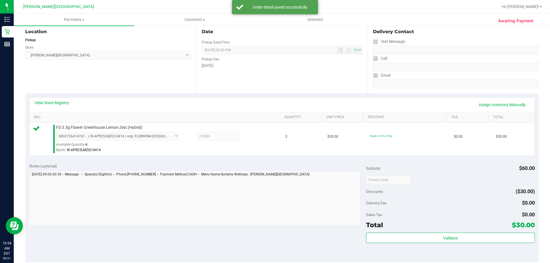
scroll to position [172, 0]
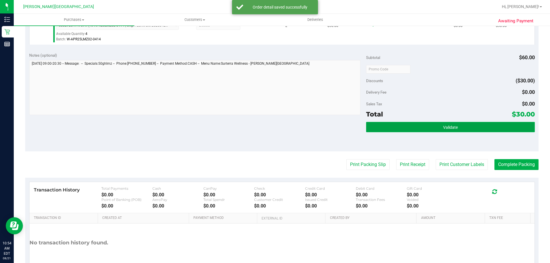
click at [274, 125] on span "Validate" at bounding box center [450, 127] width 15 height 5
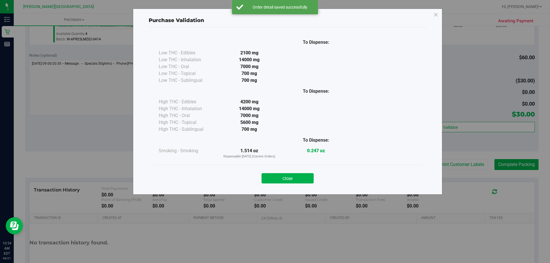
drag, startPoint x: 291, startPoint y: 180, endPoint x: 302, endPoint y: 178, distance: 12.0
click at [274, 180] on button "Close" at bounding box center [288, 178] width 52 height 10
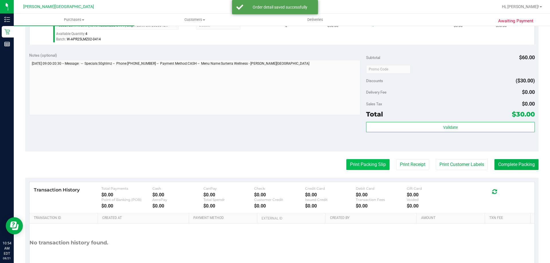
click at [274, 163] on button "Print Packing Slip" at bounding box center [367, 164] width 43 height 11
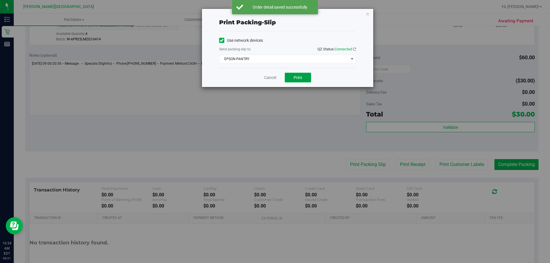
click at [274, 75] on span "Print" at bounding box center [298, 77] width 9 height 5
click at [274, 14] on icon "button" at bounding box center [368, 13] width 4 height 7
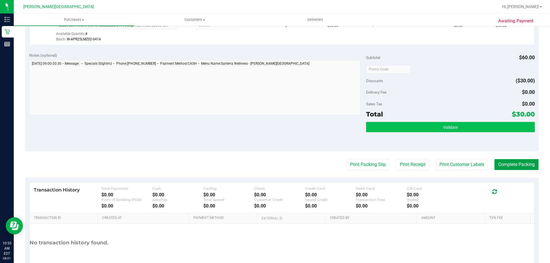
drag, startPoint x: 514, startPoint y: 165, endPoint x: 389, endPoint y: 130, distance: 130.1
click at [274, 165] on button "Complete Packing" at bounding box center [517, 164] width 44 height 11
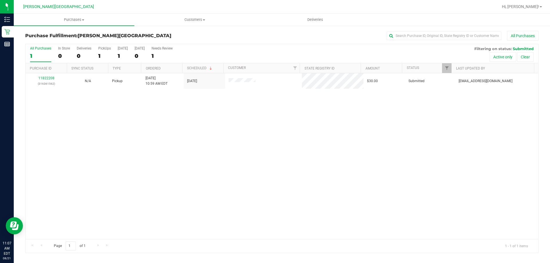
click at [204, 118] on div "11822208 (316361562) N/A Pickup [DATE] 10:59 AM EDT 8/21/2025 $30.00 Submitted …" at bounding box center [282, 156] width 513 height 166
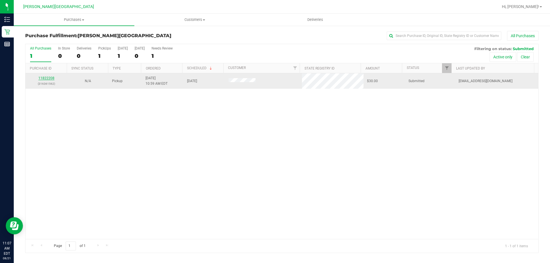
click at [49, 78] on link "11822208" at bounding box center [46, 78] width 16 height 4
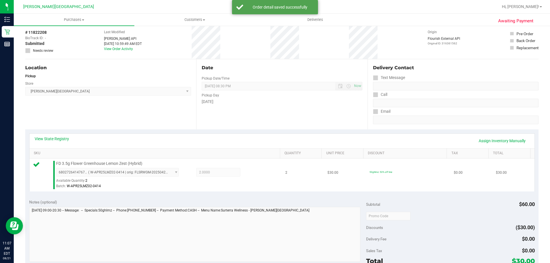
scroll to position [57, 0]
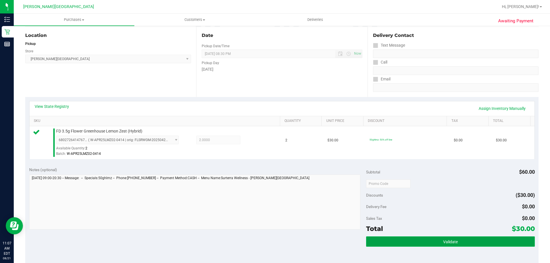
click at [274, 238] on button "Validate" at bounding box center [450, 242] width 168 height 10
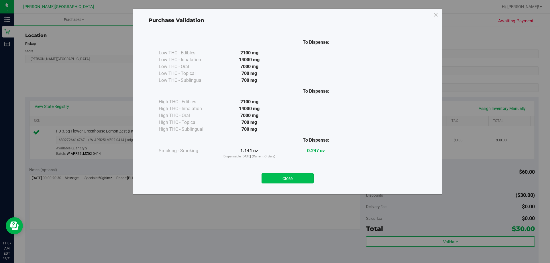
click at [274, 176] on button "Close" at bounding box center [288, 178] width 52 height 10
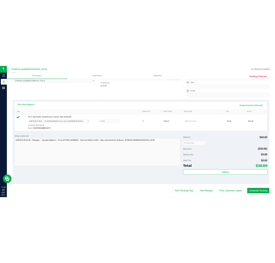
scroll to position [115, 0]
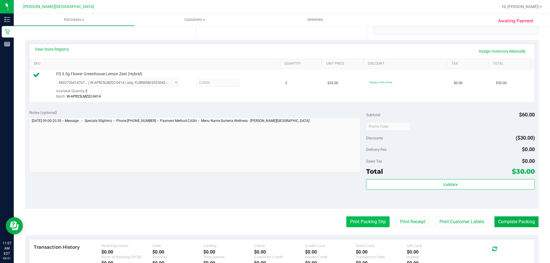
click at [274, 218] on button "Print Packing Slip" at bounding box center [367, 222] width 43 height 11
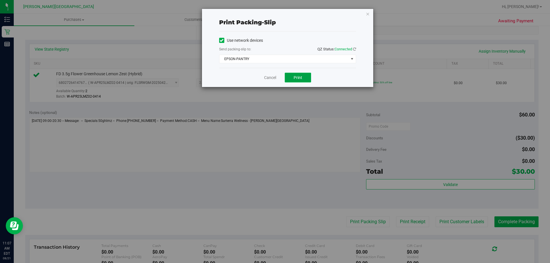
click at [274, 80] on span "Print" at bounding box center [298, 77] width 9 height 5
click at [274, 15] on icon "button" at bounding box center [368, 13] width 4 height 7
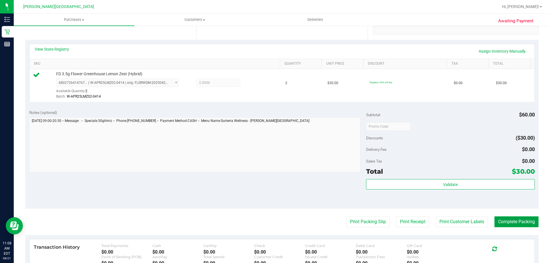
drag, startPoint x: 510, startPoint y: 219, endPoint x: 542, endPoint y: 75, distance: 147.7
click at [274, 218] on button "Complete Packing" at bounding box center [517, 222] width 44 height 11
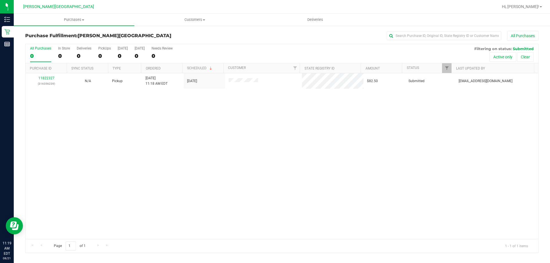
drag, startPoint x: 180, startPoint y: 185, endPoint x: 166, endPoint y: 166, distance: 23.3
click at [180, 185] on div "11822327 (316356239) N/A Pickup [DATE] 11:18 AM EDT 8/21/2025 $82.50 Submitted …" at bounding box center [282, 156] width 513 height 166
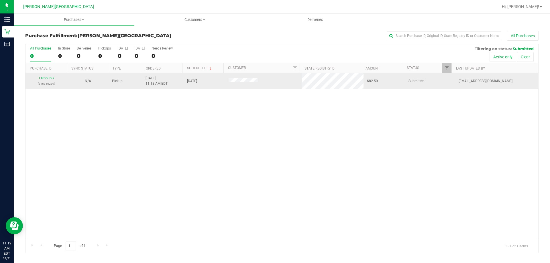
click at [48, 77] on link "11822327" at bounding box center [46, 78] width 16 height 4
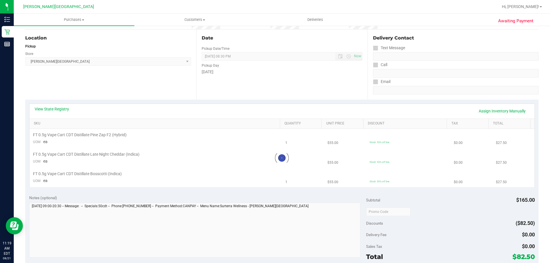
scroll to position [57, 0]
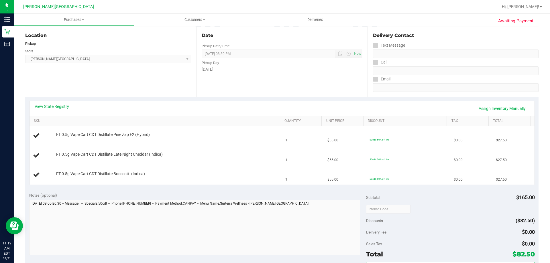
click at [58, 104] on link "View State Registry" at bounding box center [52, 107] width 34 height 6
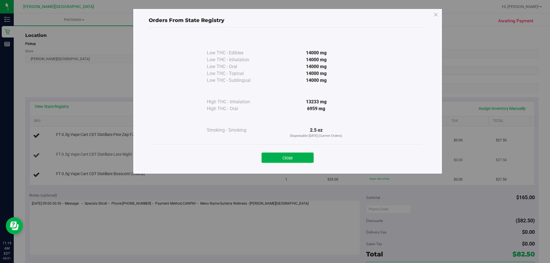
drag, startPoint x: 296, startPoint y: 155, endPoint x: 356, endPoint y: 146, distance: 60.5
click at [274, 154] on button "Close" at bounding box center [288, 158] width 52 height 10
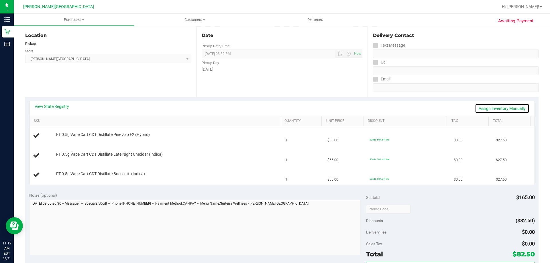
click at [274, 106] on link "Assign Inventory Manually" at bounding box center [502, 109] width 54 height 10
click at [274, 107] on link "Save & Exit" at bounding box center [516, 109] width 27 height 10
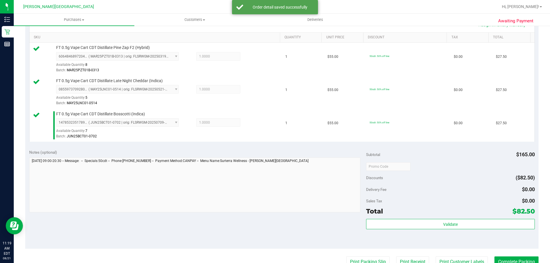
scroll to position [201, 0]
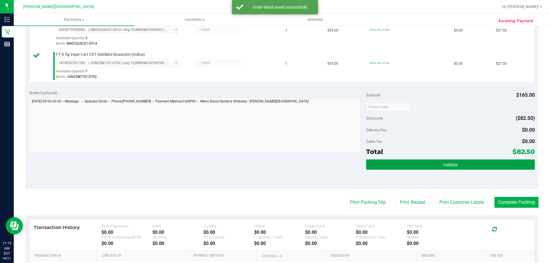
click at [274, 162] on button "Validate" at bounding box center [450, 165] width 168 height 10
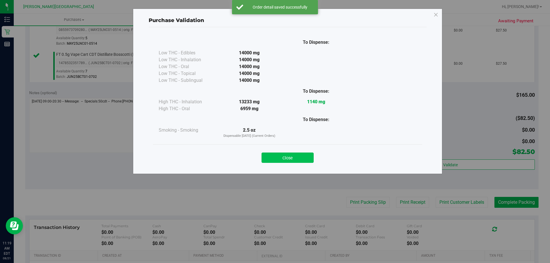
click at [274, 155] on button "Close" at bounding box center [288, 158] width 52 height 10
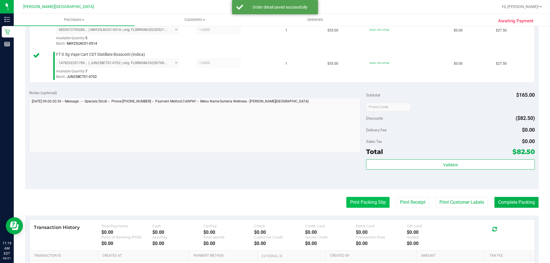
click at [274, 202] on button "Print Packing Slip" at bounding box center [367, 202] width 43 height 11
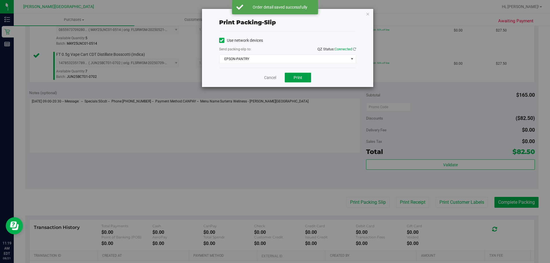
drag, startPoint x: 304, startPoint y: 79, endPoint x: 319, endPoint y: 132, distance: 55.3
click at [274, 79] on button "Print" at bounding box center [298, 78] width 26 height 10
click at [274, 16] on icon "button" at bounding box center [368, 13] width 4 height 7
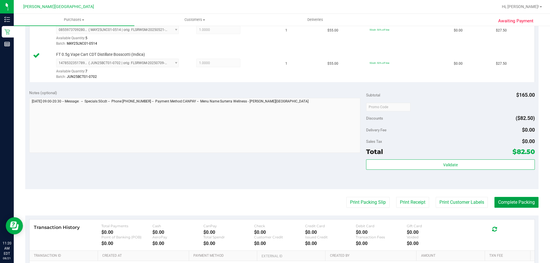
click at [274, 203] on button "Complete Packing" at bounding box center [517, 202] width 44 height 11
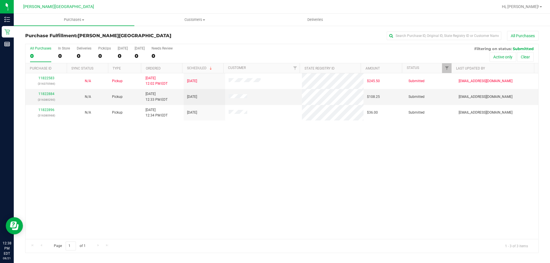
click at [236, 182] on div "11822583 (316370566) N/A Pickup [DATE] 12:02 PM EDT 8/21/2025 $245.50 Submitted…" at bounding box center [282, 156] width 513 height 166
click at [50, 95] on link "11822884" at bounding box center [46, 94] width 16 height 4
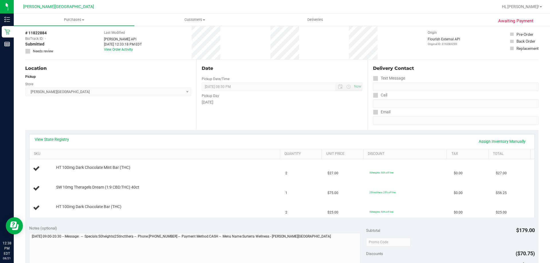
scroll to position [57, 0]
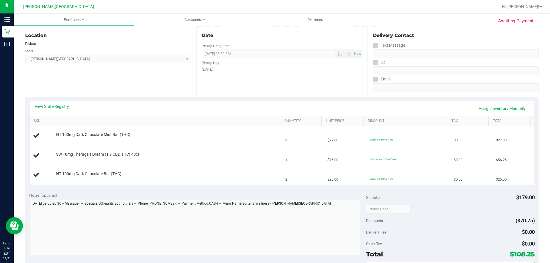
click at [51, 106] on link "View State Registry" at bounding box center [52, 107] width 34 height 6
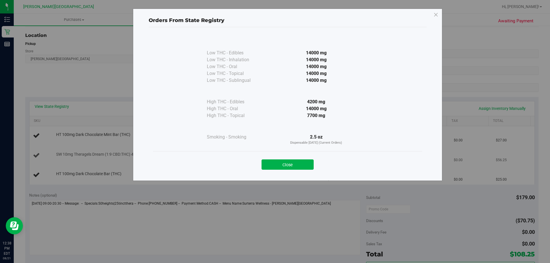
drag, startPoint x: 298, startPoint y: 163, endPoint x: 301, endPoint y: 158, distance: 6.2
click at [274, 163] on button "Close" at bounding box center [288, 165] width 52 height 10
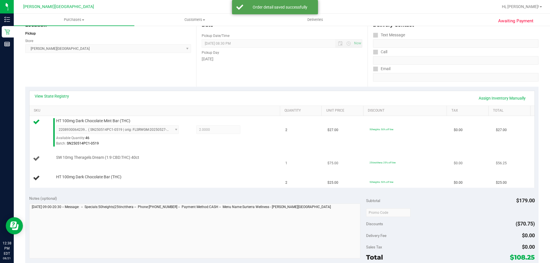
scroll to position [86, 0]
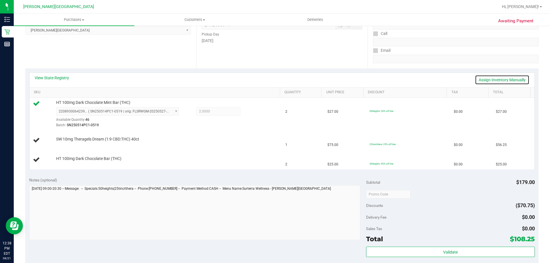
click at [274, 79] on link "Assign Inventory Manually" at bounding box center [502, 80] width 54 height 10
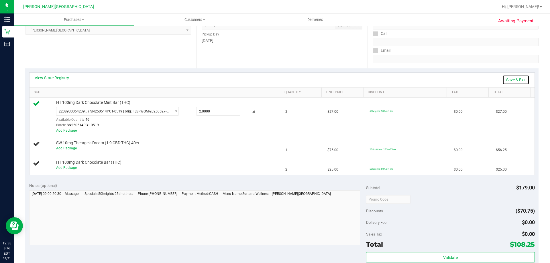
click at [274, 78] on link "Save & Exit" at bounding box center [516, 80] width 27 height 10
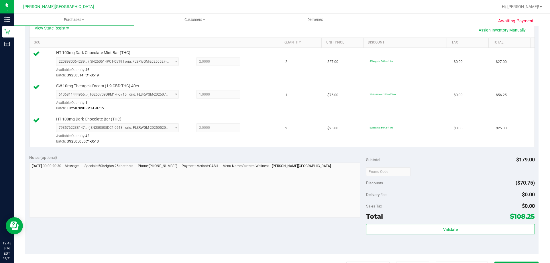
scroll to position [201, 0]
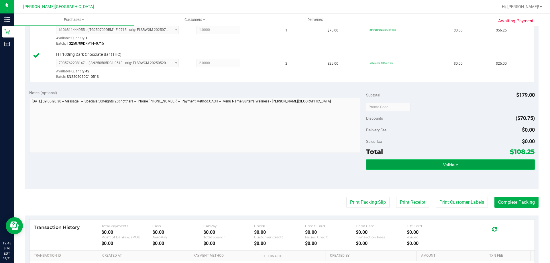
click at [274, 166] on button "Validate" at bounding box center [450, 165] width 168 height 10
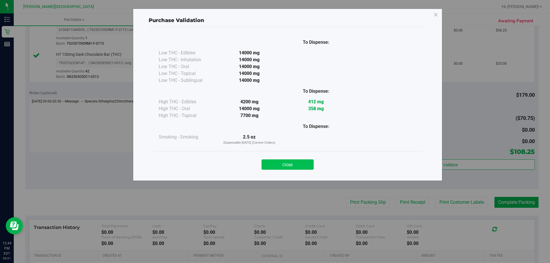
click at [274, 168] on button "Close" at bounding box center [288, 165] width 52 height 10
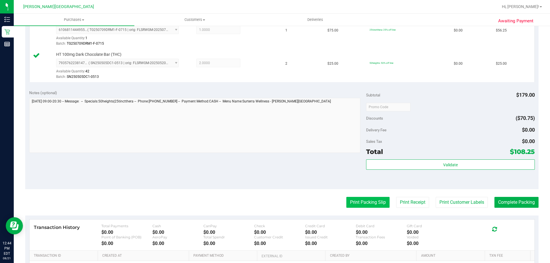
click at [274, 206] on button "Print Packing Slip" at bounding box center [367, 202] width 43 height 11
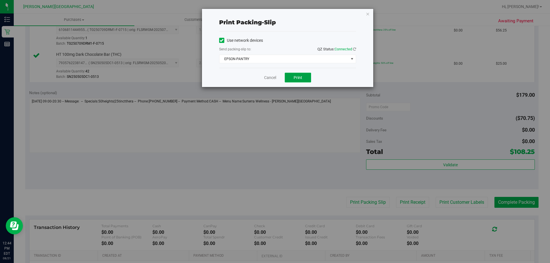
click at [274, 73] on button "Print" at bounding box center [298, 78] width 26 height 10
drag, startPoint x: 366, startPoint y: 14, endPoint x: 550, endPoint y: 154, distance: 231.0
click at [274, 14] on icon "button" at bounding box center [368, 13] width 4 height 7
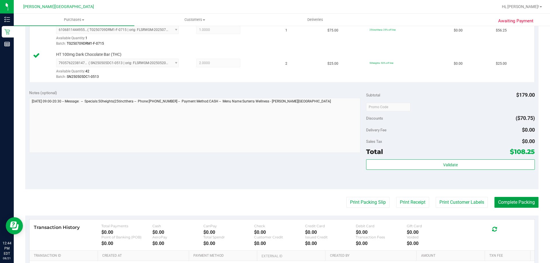
click at [274, 204] on button "Complete Packing" at bounding box center [517, 202] width 44 height 11
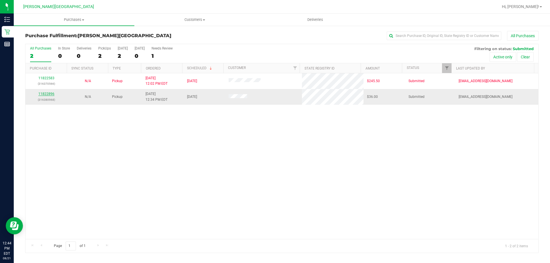
click at [53, 94] on link "11822896" at bounding box center [46, 94] width 16 height 4
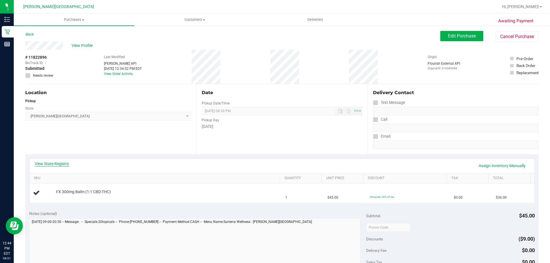
click at [58, 164] on link "View State Registry" at bounding box center [52, 164] width 34 height 6
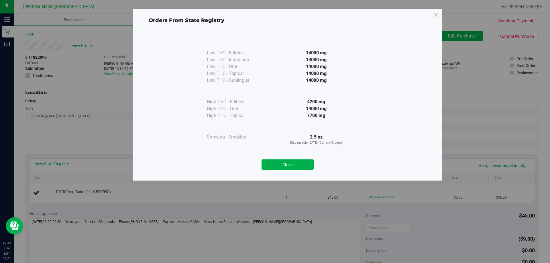
drag, startPoint x: 291, startPoint y: 167, endPoint x: 288, endPoint y: 166, distance: 3.6
click at [274, 167] on button "Close" at bounding box center [288, 165] width 52 height 10
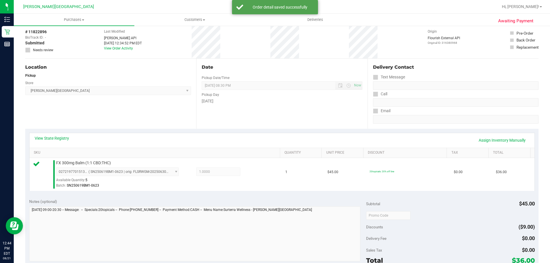
scroll to position [143, 0]
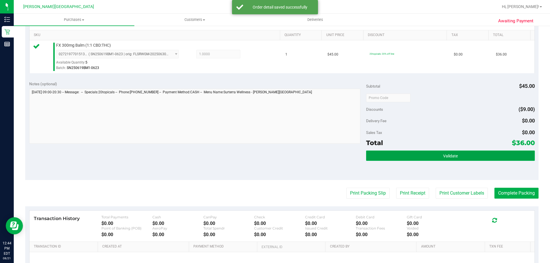
click at [274, 152] on button "Validate" at bounding box center [450, 156] width 168 height 10
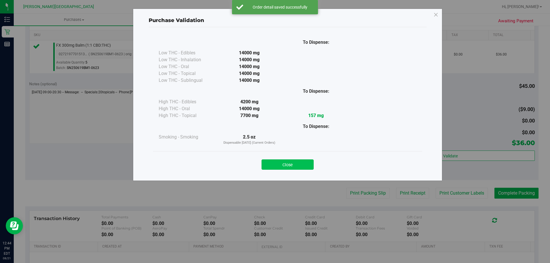
click at [274, 161] on button "Close" at bounding box center [288, 165] width 52 height 10
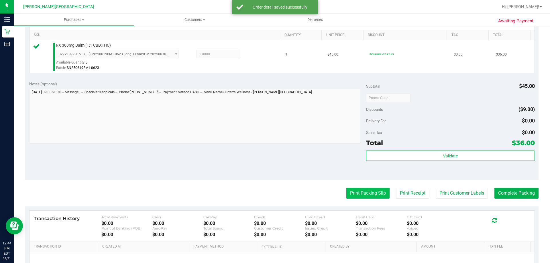
click at [274, 197] on button "Print Packing Slip" at bounding box center [367, 193] width 43 height 11
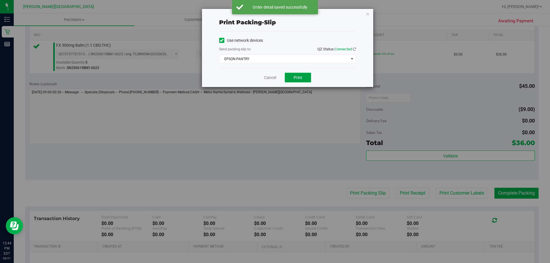
click at [274, 81] on button "Print" at bounding box center [298, 78] width 26 height 10
click at [274, 11] on icon "button" at bounding box center [368, 13] width 4 height 7
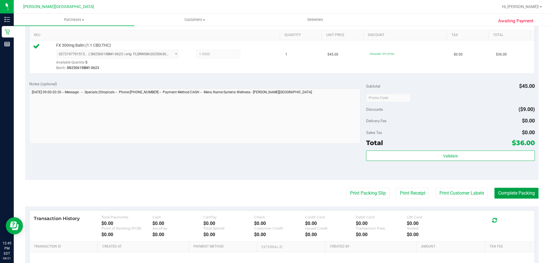
click at [274, 195] on button "Complete Packing" at bounding box center [517, 193] width 44 height 11
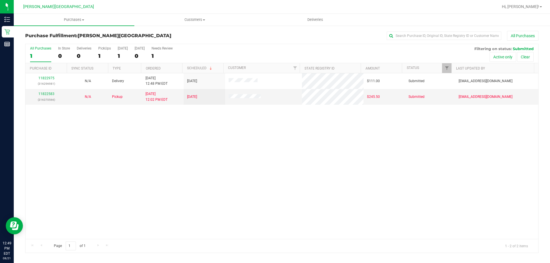
click at [274, 151] on div "11822975 (316296981) N/A Delivery [DATE] 12:48 PM EDT 8/22/2025 $111.00 Submitt…" at bounding box center [282, 156] width 513 height 166
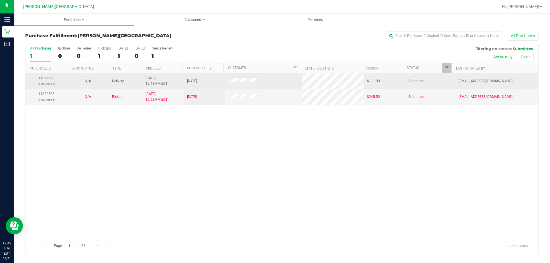
click at [51, 77] on link "11822975" at bounding box center [46, 78] width 16 height 4
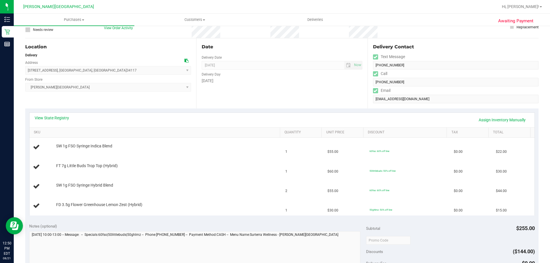
scroll to position [86, 0]
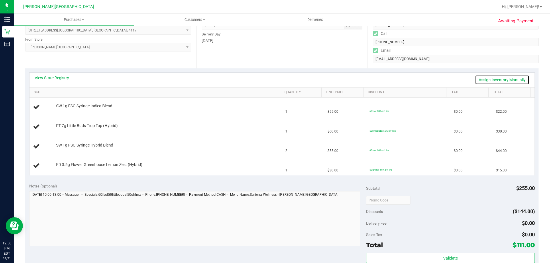
click at [274, 82] on link "Assign Inventory Manually" at bounding box center [502, 80] width 54 height 10
click at [274, 79] on link "Save & Exit" at bounding box center [516, 80] width 27 height 10
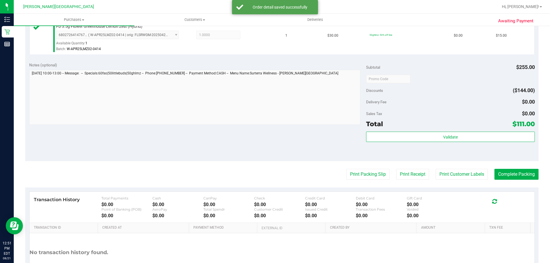
scroll to position [287, 0]
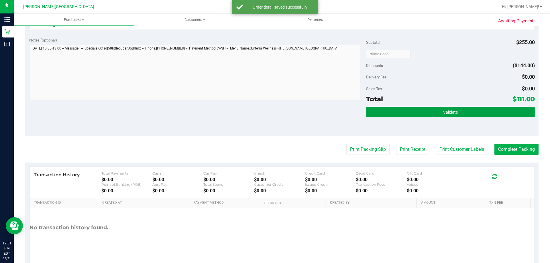
click at [274, 112] on button "Validate" at bounding box center [450, 112] width 168 height 10
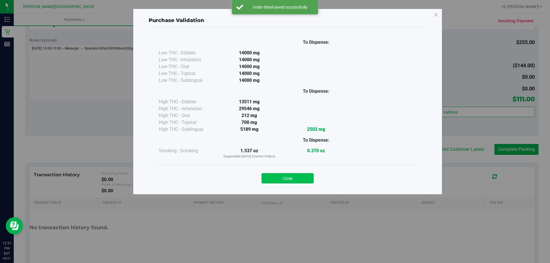
click at [274, 176] on button "Close" at bounding box center [288, 178] width 52 height 10
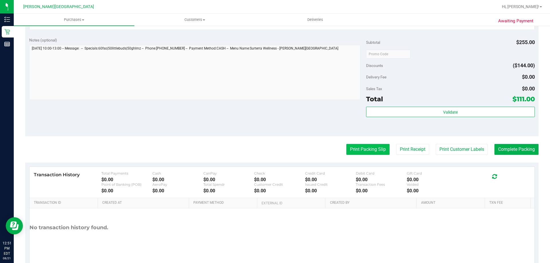
click at [274, 151] on button "Print Packing Slip" at bounding box center [367, 149] width 43 height 11
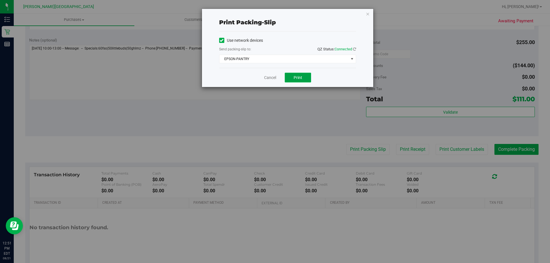
click at [274, 80] on span "Print" at bounding box center [298, 77] width 9 height 5
click at [274, 15] on icon "button" at bounding box center [368, 13] width 4 height 7
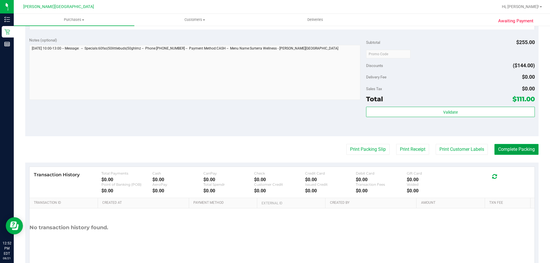
click at [274, 149] on button "Complete Packing" at bounding box center [517, 149] width 44 height 11
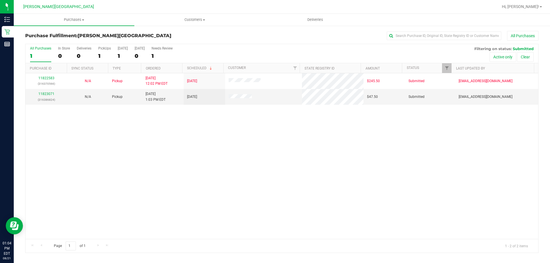
drag, startPoint x: 205, startPoint y: 179, endPoint x: 145, endPoint y: 121, distance: 83.5
click at [204, 177] on div "11822583 (316370566) N/A Pickup [DATE] 12:02 PM EDT 8/21/2025 $245.50 Submitted…" at bounding box center [282, 156] width 513 height 166
click at [101, 50] on label "PickUps 1" at bounding box center [104, 54] width 13 height 16
click at [0, 0] on input "PickUps 1" at bounding box center [0, 0] width 0 height 0
click at [48, 95] on link "11823071" at bounding box center [46, 94] width 16 height 4
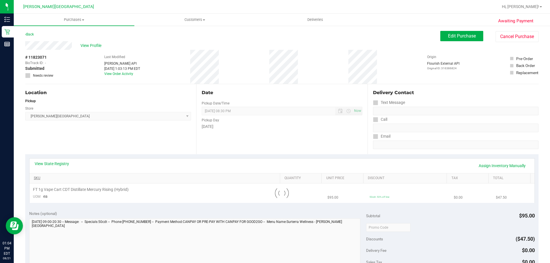
scroll to position [29, 0]
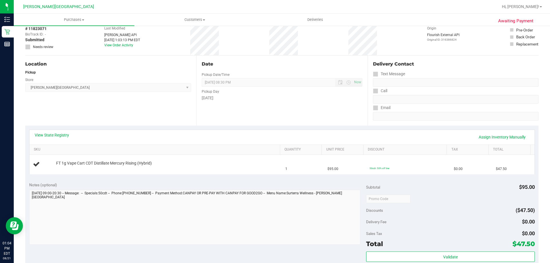
click at [60, 132] on div "View State Registry Assign Inventory Manually" at bounding box center [282, 137] width 505 height 15
click at [60, 134] on link "View State Registry" at bounding box center [52, 135] width 34 height 6
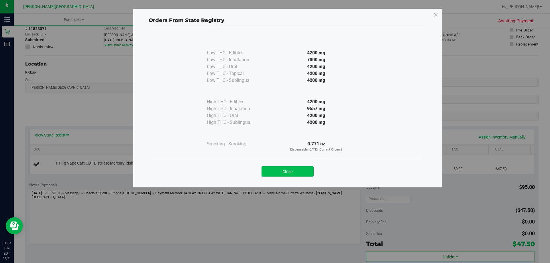
click at [274, 172] on button "Close" at bounding box center [288, 171] width 52 height 10
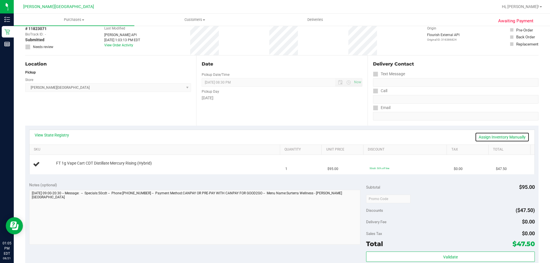
click at [274, 139] on link "Assign Inventory Manually" at bounding box center [502, 137] width 54 height 10
click at [274, 138] on link "Save & Exit" at bounding box center [516, 137] width 27 height 10
